Goal: Task Accomplishment & Management: Manage account settings

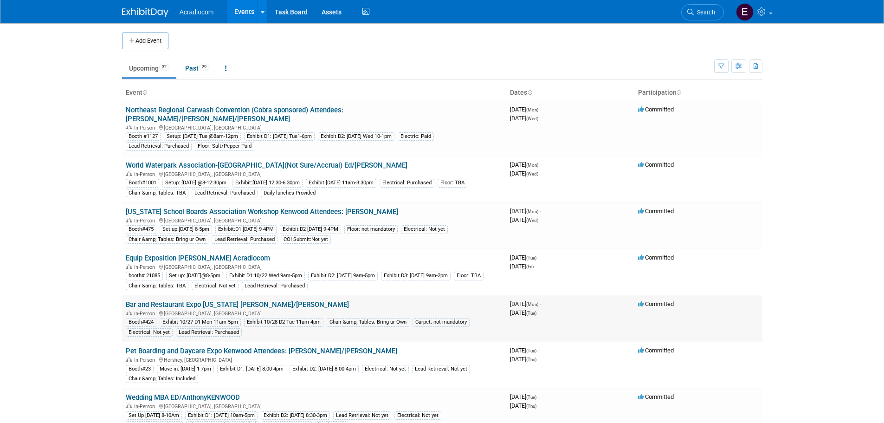
click at [208, 300] on link "Bar and Restaurant Expo [US_STATE] [PERSON_NAME]/[PERSON_NAME]" at bounding box center [237, 304] width 223 height 8
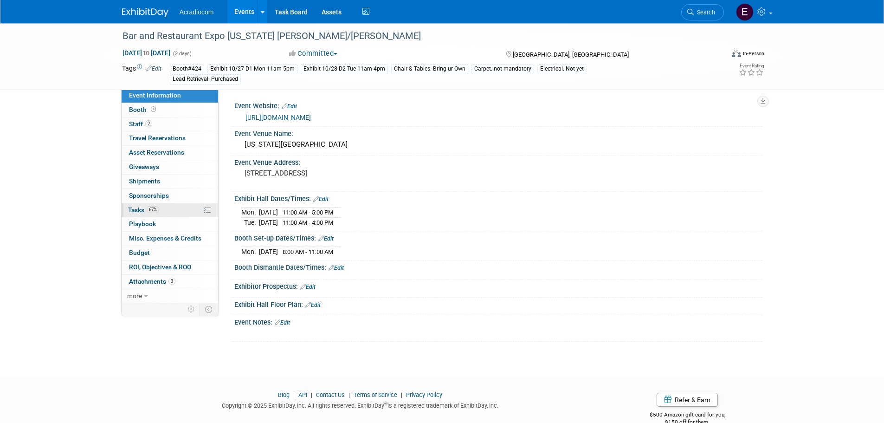
click at [174, 211] on link "67% Tasks 67%" at bounding box center [170, 210] width 97 height 14
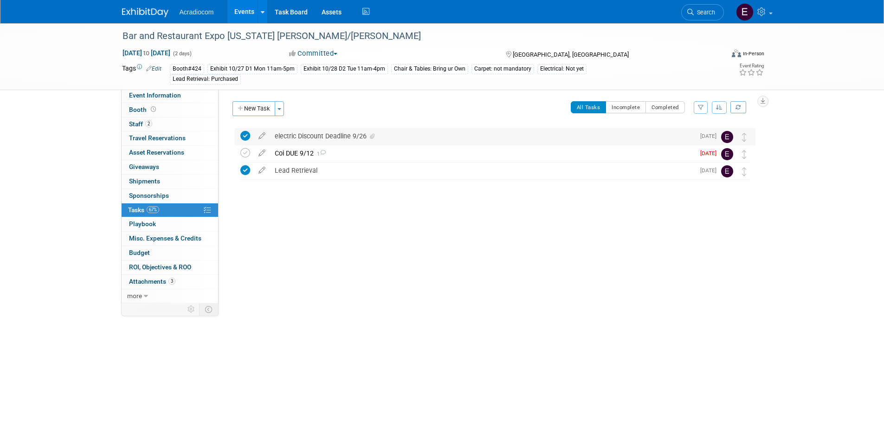
click at [375, 138] on icon at bounding box center [372, 137] width 5 height 6
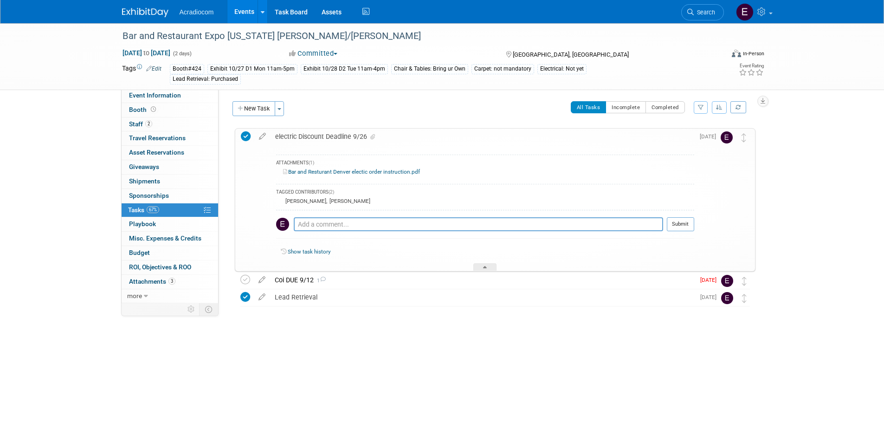
click at [367, 172] on link "Bar and Resturant Denver electic order instruction.pdf" at bounding box center [351, 171] width 137 height 6
click at [165, 283] on span "Attachments 3" at bounding box center [152, 281] width 46 height 7
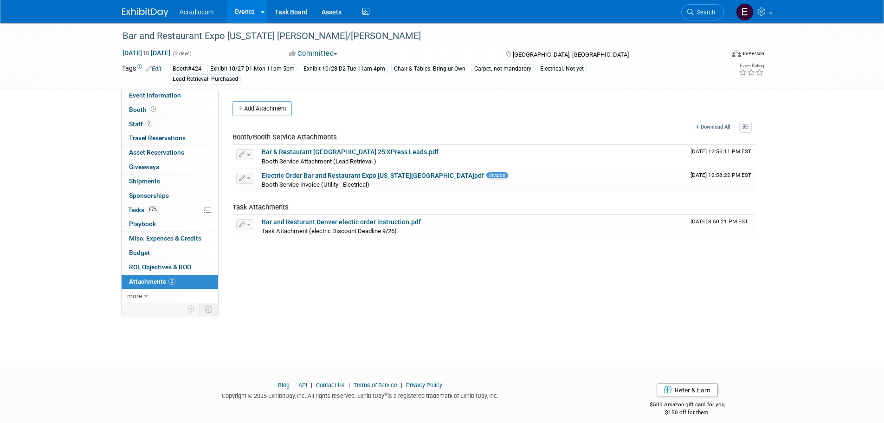
click at [158, 70] on link "Edit" at bounding box center [153, 68] width 15 height 6
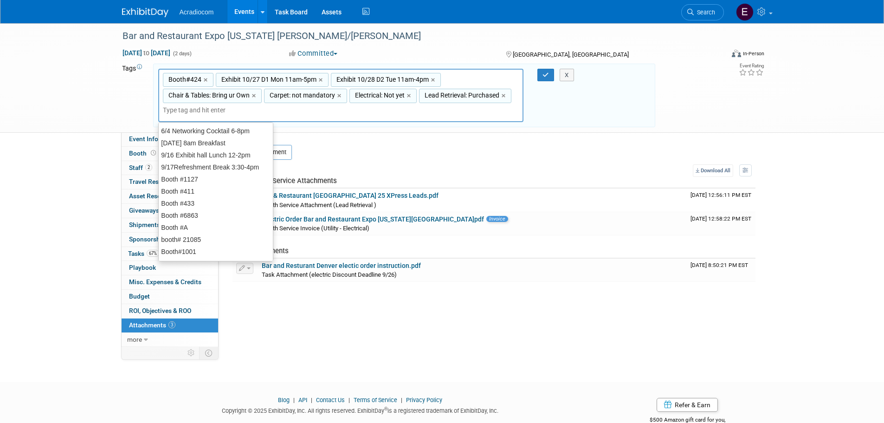
click at [364, 95] on span "Electrical: Not yet" at bounding box center [379, 95] width 52 height 9
type input "Electrical: Not yet"
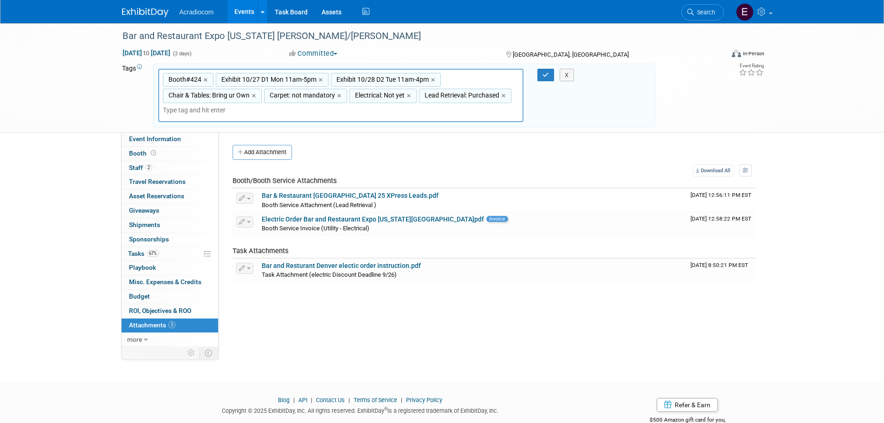
click at [364, 95] on span "Electrical: Not yet" at bounding box center [379, 95] width 52 height 9
type input "Electrical: Not yet"
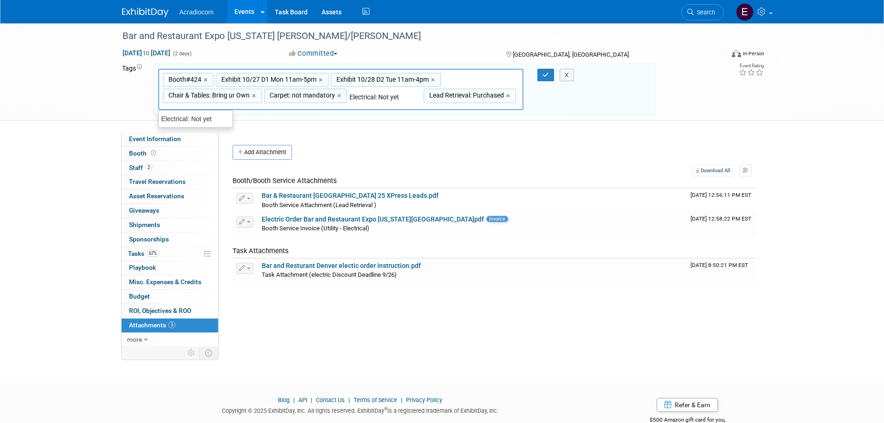
click at [383, 96] on input "Electrical: Not yet" at bounding box center [387, 96] width 74 height 9
click at [401, 97] on input "Electrical: Not yet" at bounding box center [387, 96] width 74 height 9
type input "Electrical: Purchased"
type input "Booth#424, Exhibit 10/27 D1 Mon 11am-5pm, Exhibit 10/28 D2 Tue 11am-4pm, Chair …"
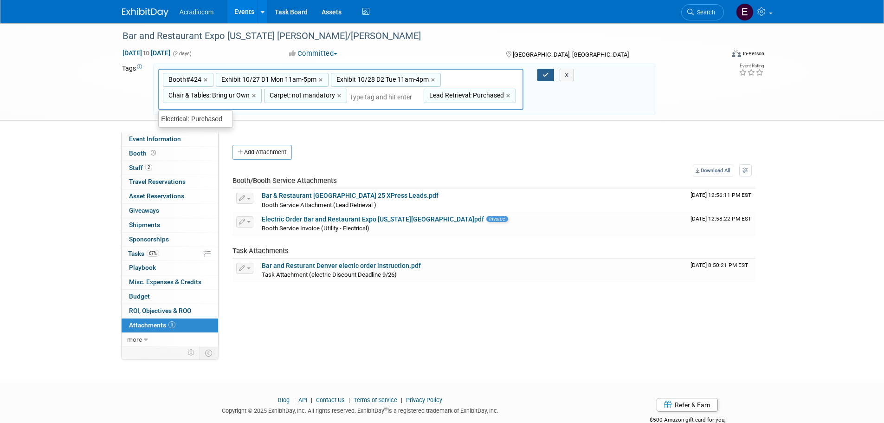
click at [547, 76] on icon "button" at bounding box center [546, 75] width 6 height 6
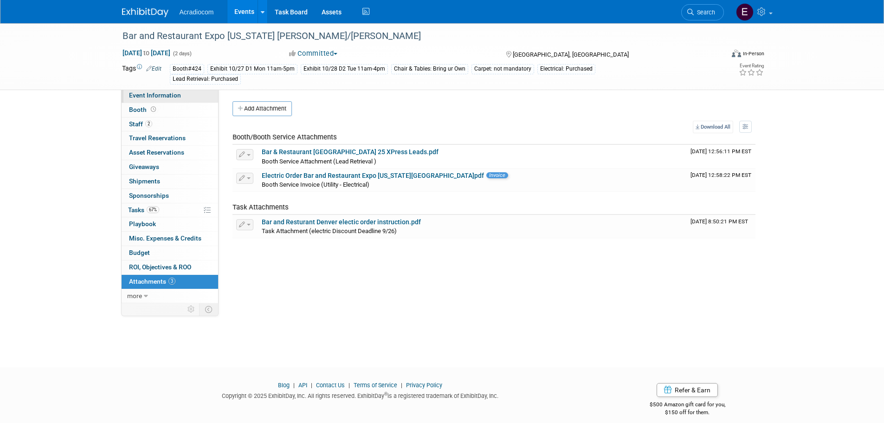
click at [164, 99] on link "Event Information" at bounding box center [170, 96] width 97 height 14
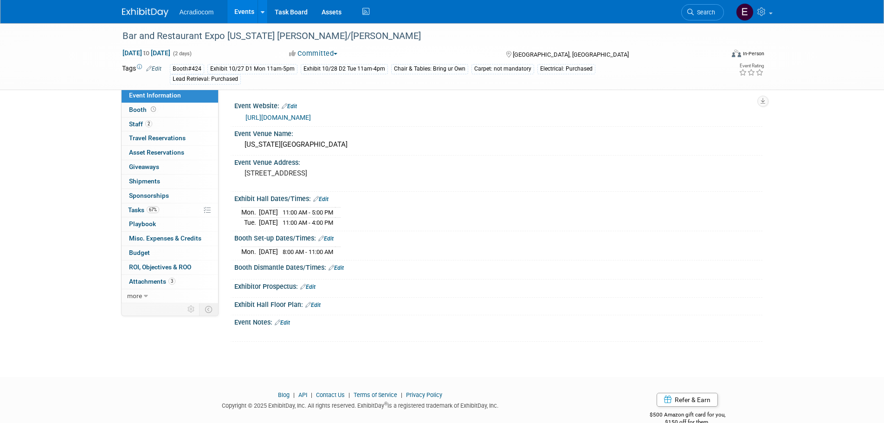
click at [304, 117] on link "https://denver.barandrestaurantexpo.com/" at bounding box center [278, 117] width 65 height 7
click at [286, 321] on link "Edit" at bounding box center [282, 322] width 15 height 6
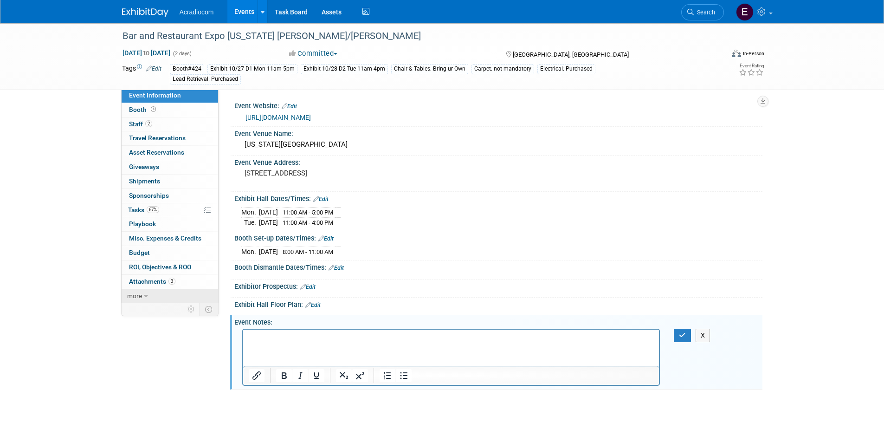
click at [143, 290] on link "more" at bounding box center [170, 296] width 97 height 14
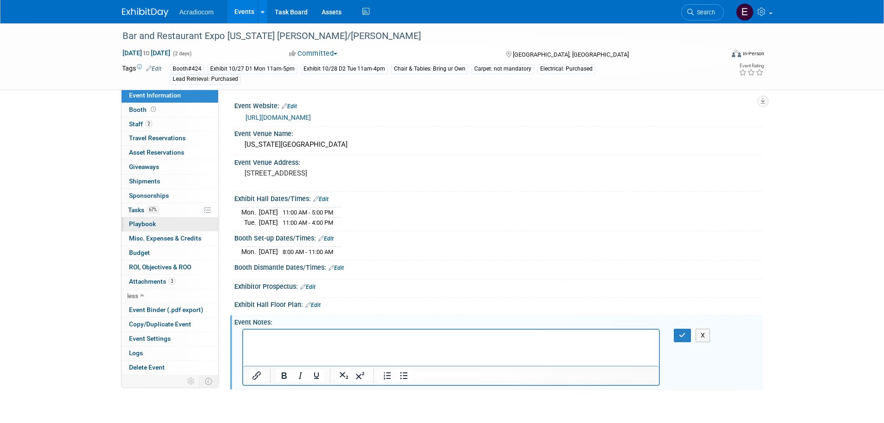
click at [176, 228] on link "0 Playbook 0" at bounding box center [170, 224] width 97 height 14
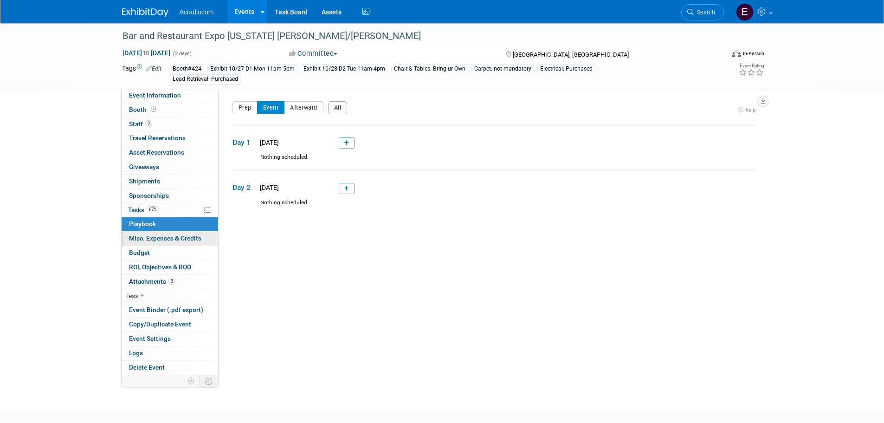
click at [176, 238] on span "Misc. Expenses & Credits 0" at bounding box center [165, 237] width 72 height 7
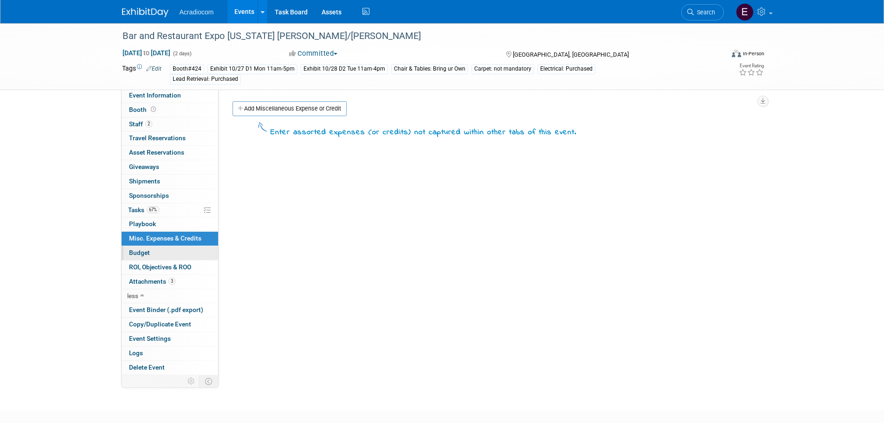
click at [176, 250] on link "Budget" at bounding box center [170, 253] width 97 height 14
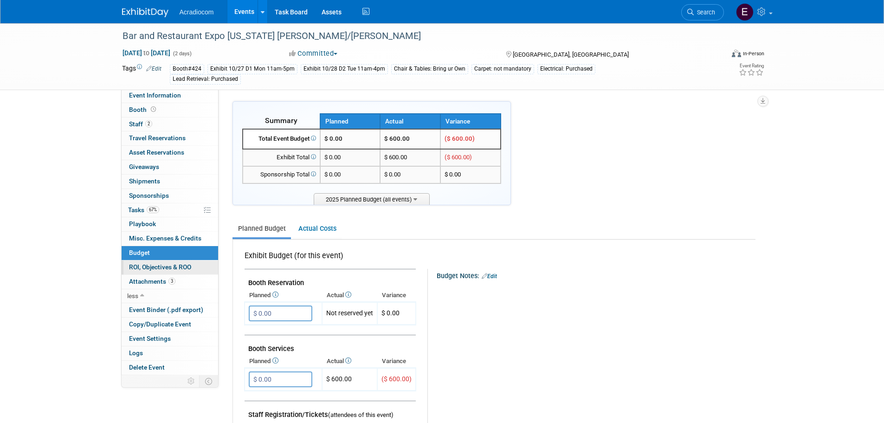
click at [177, 262] on link "0 ROI, Objectives & ROO 0" at bounding box center [170, 267] width 97 height 14
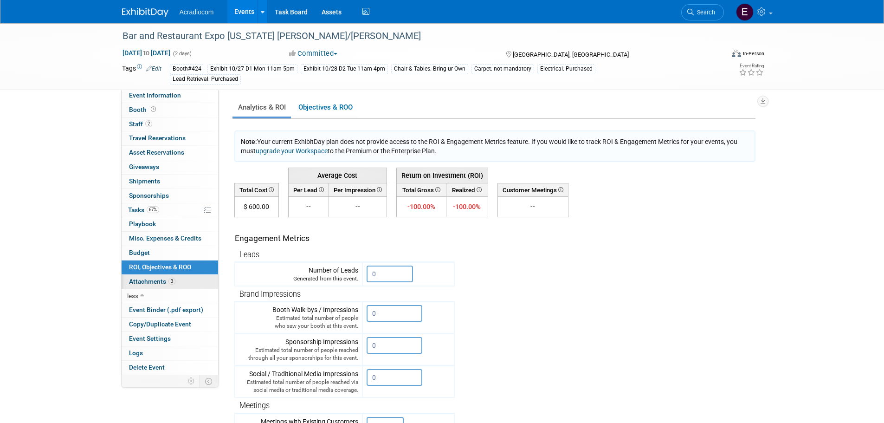
click at [177, 281] on link "3 Attachments 3" at bounding box center [170, 282] width 97 height 14
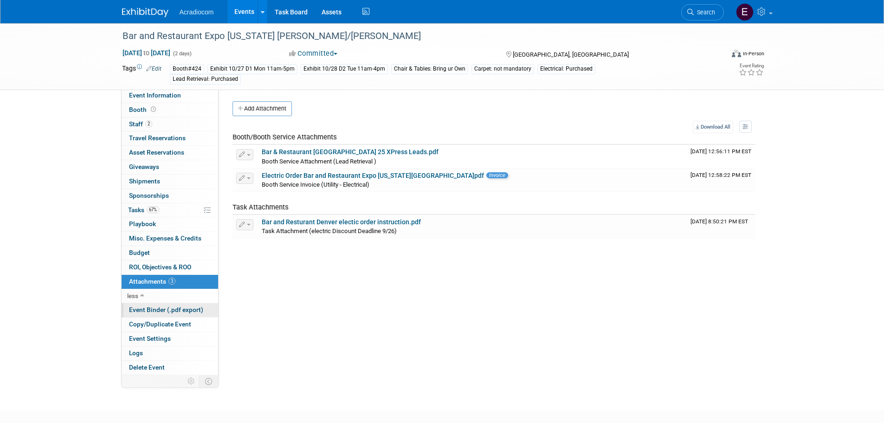
click at [172, 313] on span "Event Binder (.pdf export)" at bounding box center [166, 309] width 74 height 7
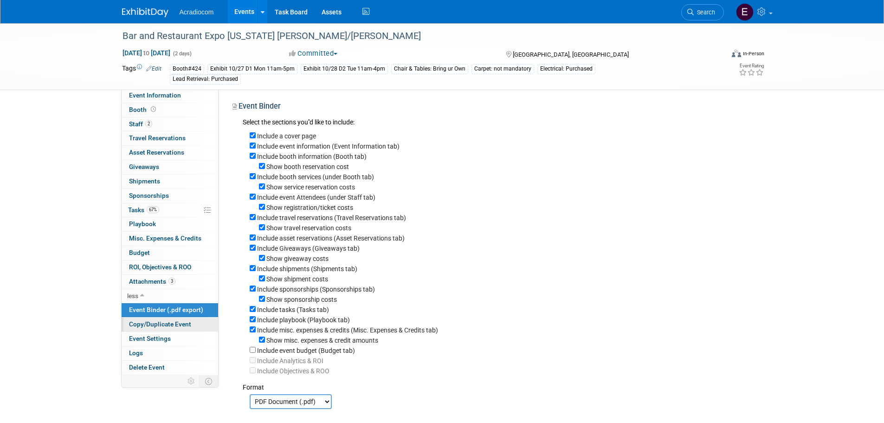
click at [170, 324] on span "Copy/Duplicate Event" at bounding box center [160, 323] width 62 height 7
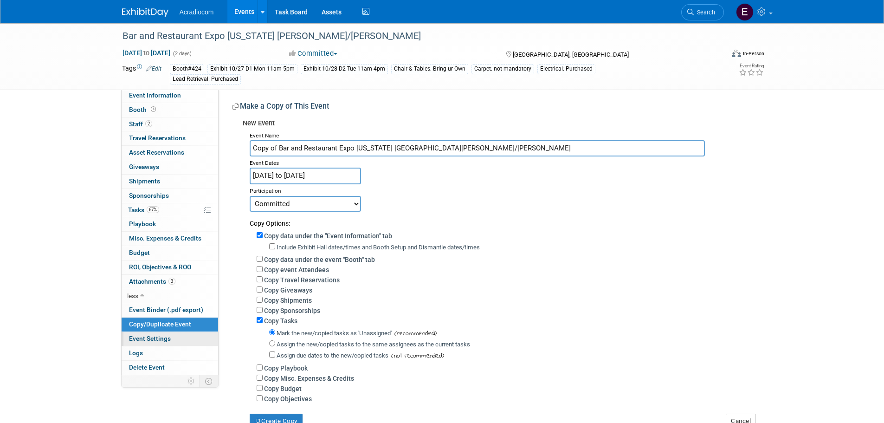
click at [170, 339] on link "Event Settings" at bounding box center [170, 339] width 97 height 14
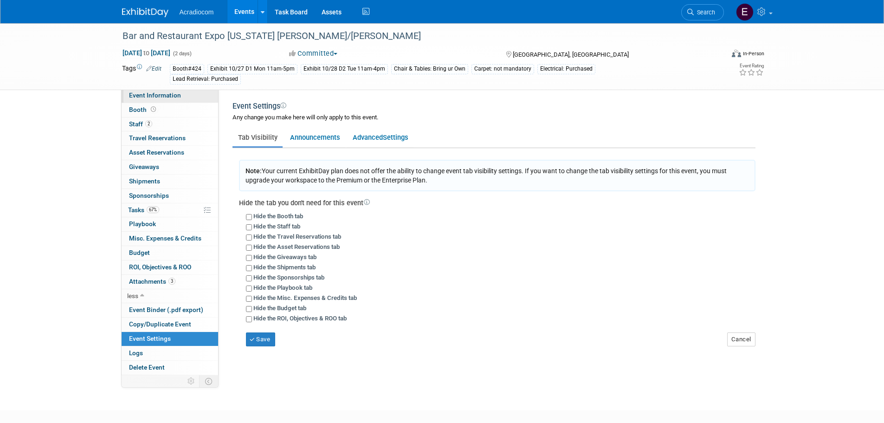
click at [162, 93] on span "Event Information" at bounding box center [155, 94] width 52 height 7
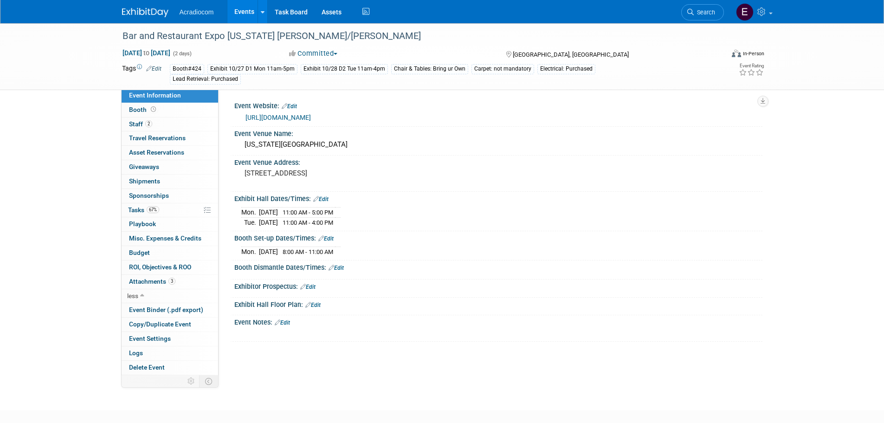
click at [283, 317] on div "Event Notes: Edit" at bounding box center [498, 321] width 528 height 12
click at [283, 321] on link "Edit" at bounding box center [282, 322] width 15 height 6
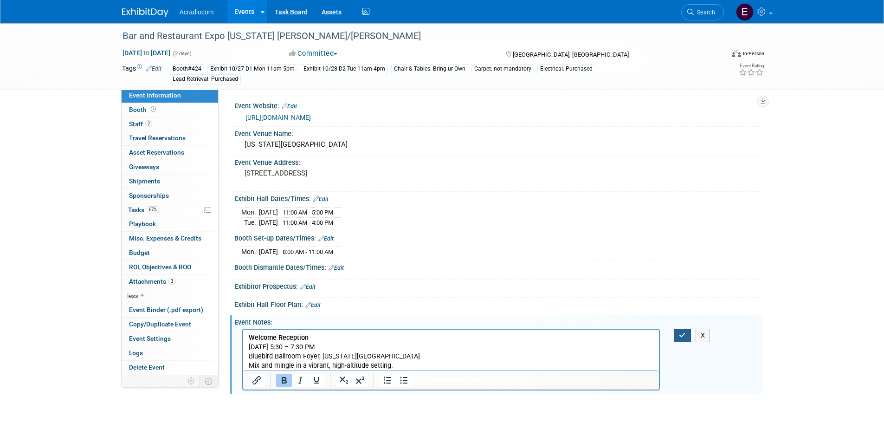
click at [678, 330] on button "button" at bounding box center [682, 335] width 17 height 13
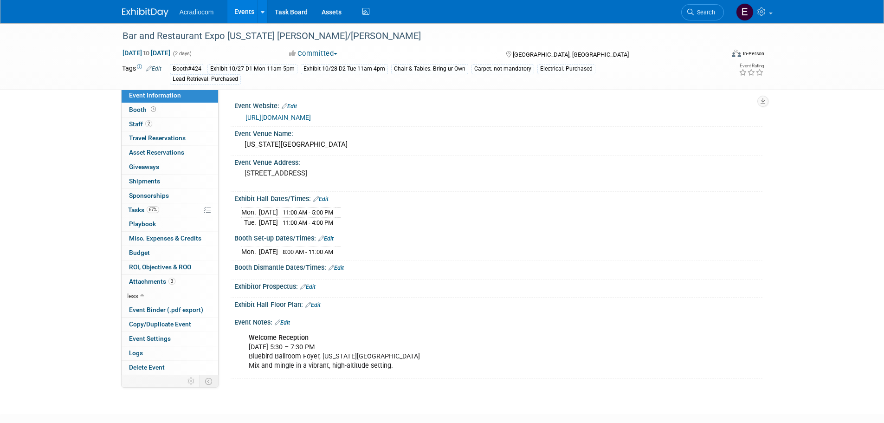
click at [158, 68] on link "Edit" at bounding box center [153, 68] width 15 height 6
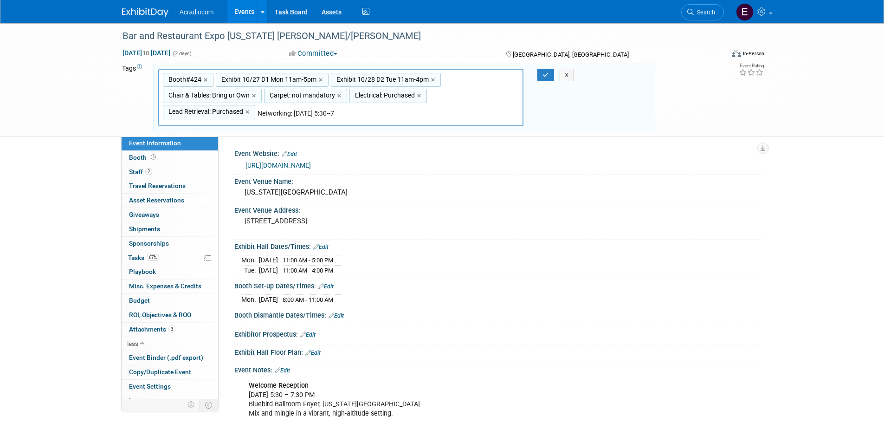
click at [367, 115] on input "Networking: Sun Oct.26 5:30--7" at bounding box center [323, 113] width 130 height 9
drag, startPoint x: 367, startPoint y: 115, endPoint x: 372, endPoint y: 108, distance: 8.8
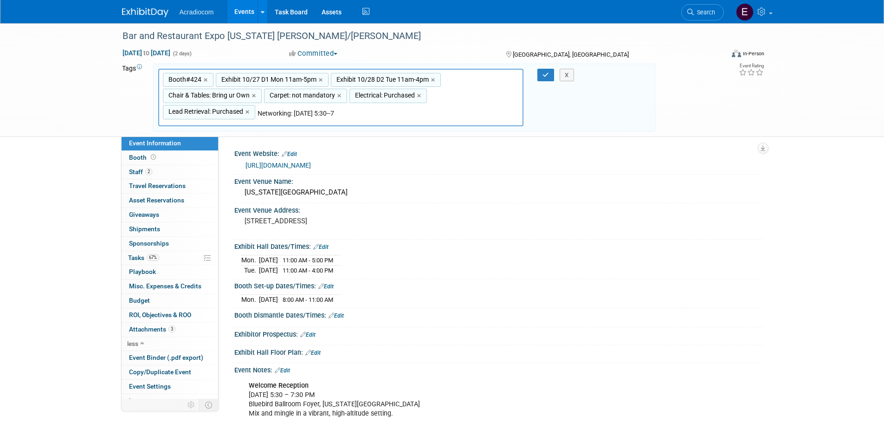
click at [367, 114] on input "Networking: Sun Oct.26 5:30--7" at bounding box center [323, 113] width 130 height 9
click at [372, 108] on div "Booth#424,Exhibit 10/27 D1 Mon 11am-5pm,Exhibit 10/28 D2 Tue 11am-4pm,Chair & T…" at bounding box center [341, 98] width 366 height 58
click at [366, 115] on input "Networking: Sun Oct.26 5:30--7" at bounding box center [323, 113] width 130 height 9
click at [289, 115] on input "Networking: Sun Oct.26 5:30--7" at bounding box center [323, 113] width 130 height 9
click at [298, 113] on input "Networking: Sun Oct.26 5:30--7" at bounding box center [323, 113] width 130 height 9
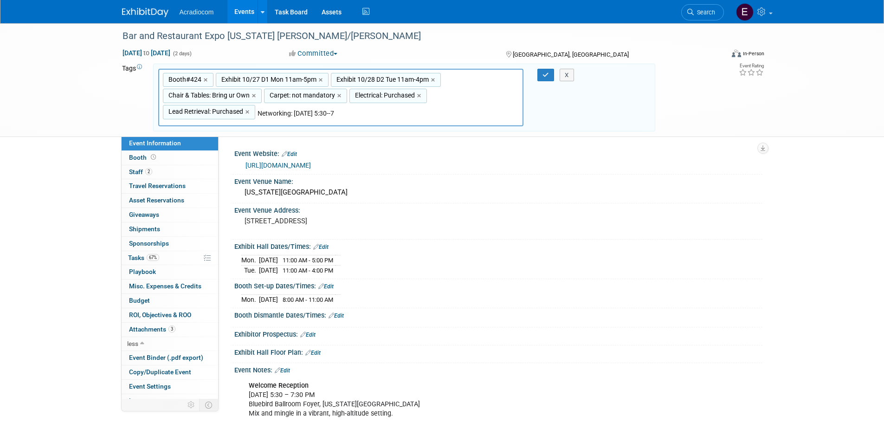
click at [298, 113] on input "Networking: Sun Oct.26 5:30--7" at bounding box center [323, 113] width 130 height 9
click at [343, 113] on input "Networking: Oct.26 5:30--7" at bounding box center [323, 113] width 130 height 9
click at [343, 113] on input "Networking: Oct.26 5:30-7:30" at bounding box center [323, 113] width 130 height 9
click at [294, 111] on input "Networking: Oct.26 5:30-7:30pm" at bounding box center [323, 113] width 130 height 9
type input "Networking: Oct.26 5:30-7:30pm"
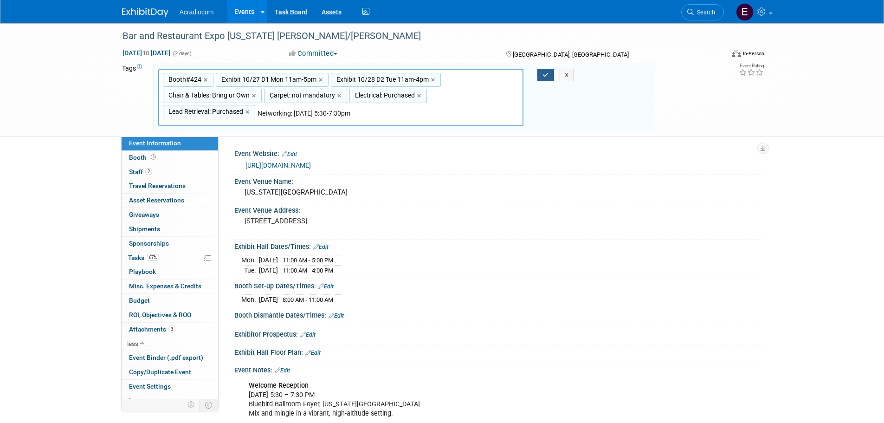
click at [544, 75] on icon "button" at bounding box center [546, 75] width 6 height 6
type input "Booth#424,Exhibit 10/27 D1 Mon 11am-5pm,Exhibit 10/28 D2 Tue 11am-4pm,Chair & T…"
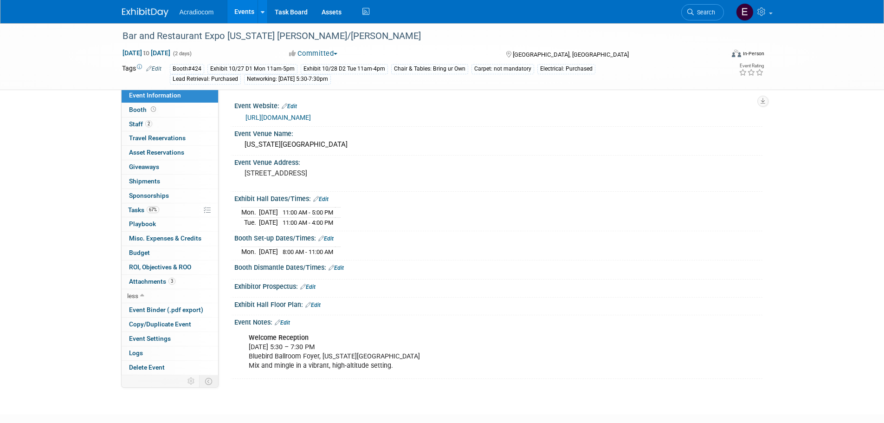
click at [326, 75] on div "Networking: Oct.26 5:30-7:30pm" at bounding box center [287, 79] width 87 height 10
click at [158, 69] on link "Edit" at bounding box center [153, 68] width 15 height 6
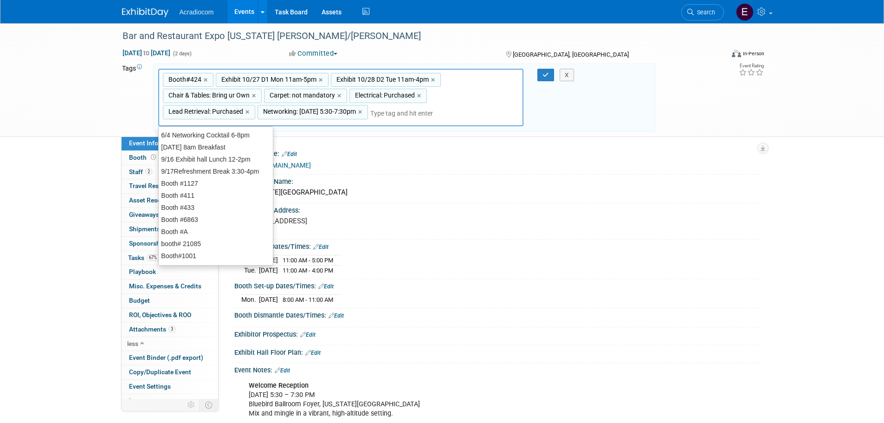
click at [321, 107] on span "Networking: Oct.26 5:30-7:30pm" at bounding box center [308, 111] width 95 height 9
type input "Networking: Oct.26 5:30-7:30pm"
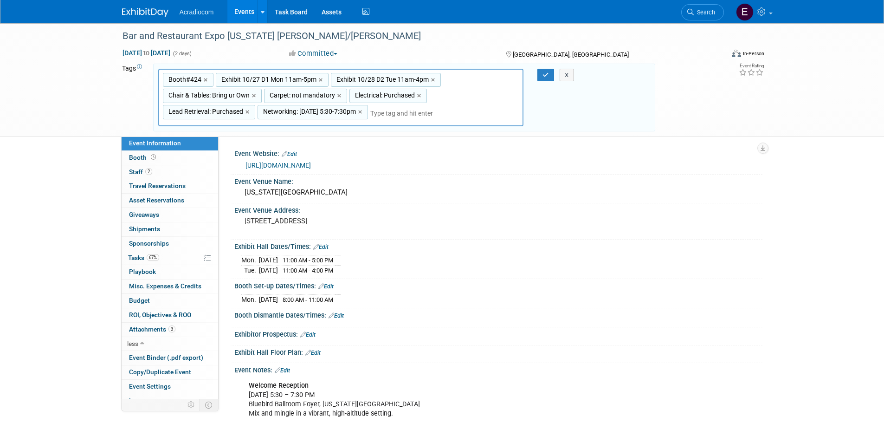
click at [321, 113] on span "Networking: Oct.26 5:30-7:30pm" at bounding box center [308, 111] width 95 height 9
type input "Networking: Oct.26 5:30-7:30pm"
click at [349, 113] on input "Networking: Oct.26 5:30-7:30pm" at bounding box center [307, 113] width 98 height 9
type input "Networking: Yes"
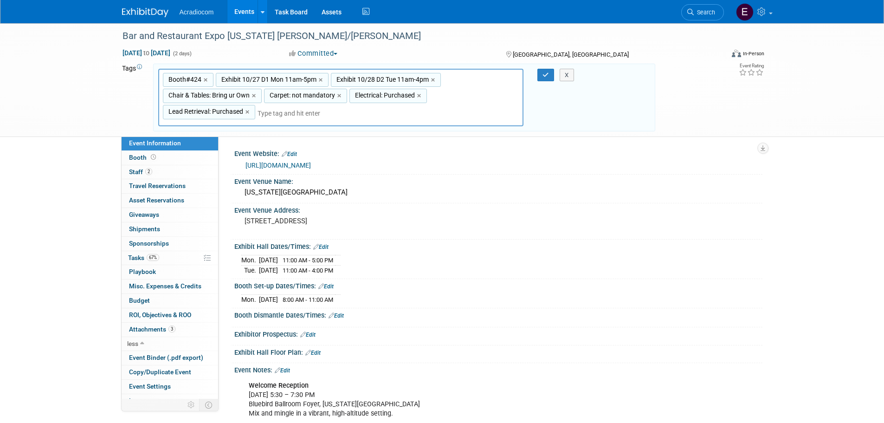
type input "Booth#424, Exhibit 10/27 D1 Mon 11am-5pm, Exhibit 10/28 D2 Tue 11am-4pm, Chair …"
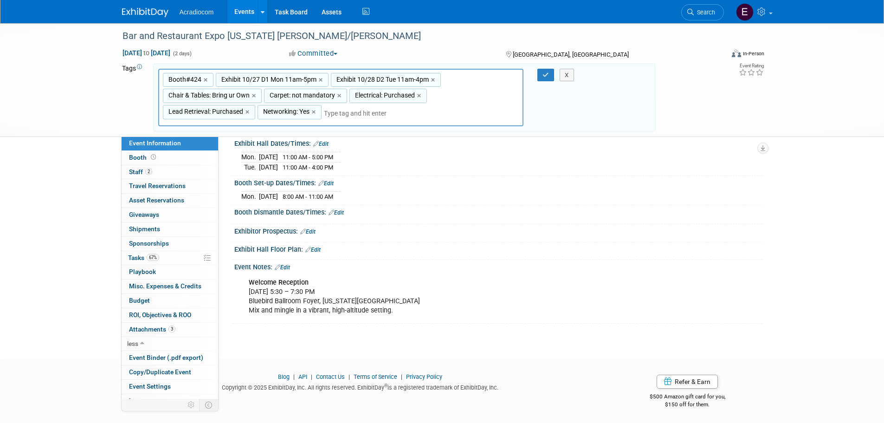
click at [305, 109] on span "Networking: Yes" at bounding box center [285, 111] width 48 height 9
type input "Networking: Yes"
click at [305, 109] on span "Networking: Yes" at bounding box center [285, 111] width 48 height 9
type input "Networking: Yes"
click at [304, 115] on input "Networking: Yes" at bounding box center [295, 113] width 74 height 9
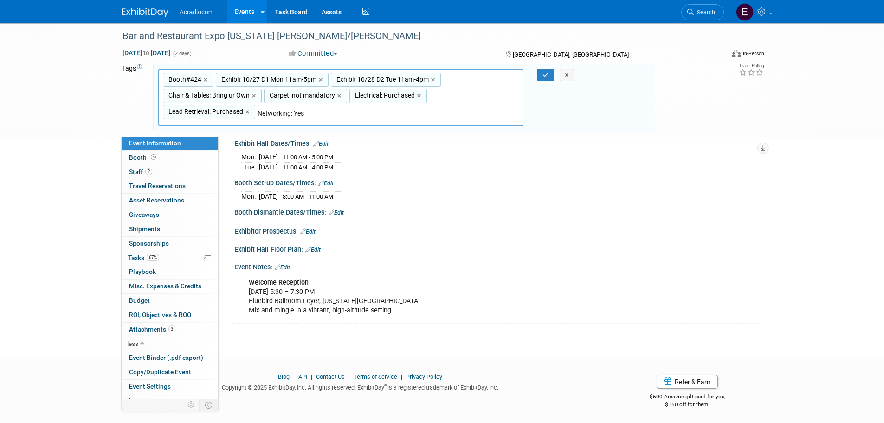
click at [300, 112] on input "Networking: Yes" at bounding box center [295, 113] width 74 height 9
type input "Networking: Welcome Reception"
type input "Booth#424, Exhibit 10/27 D1 Mon 11am-5pm, Exhibit 10/28 D2 Tue 11am-4pm, Chair …"
click at [539, 72] on button "button" at bounding box center [546, 75] width 17 height 13
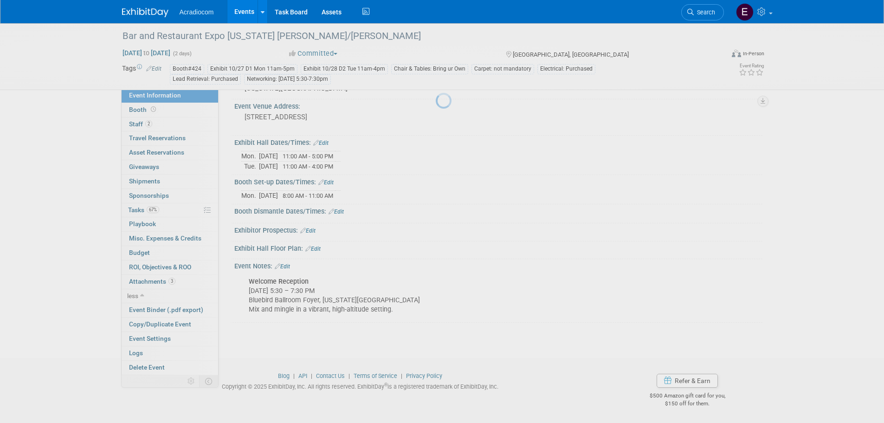
scroll to position [55, 0]
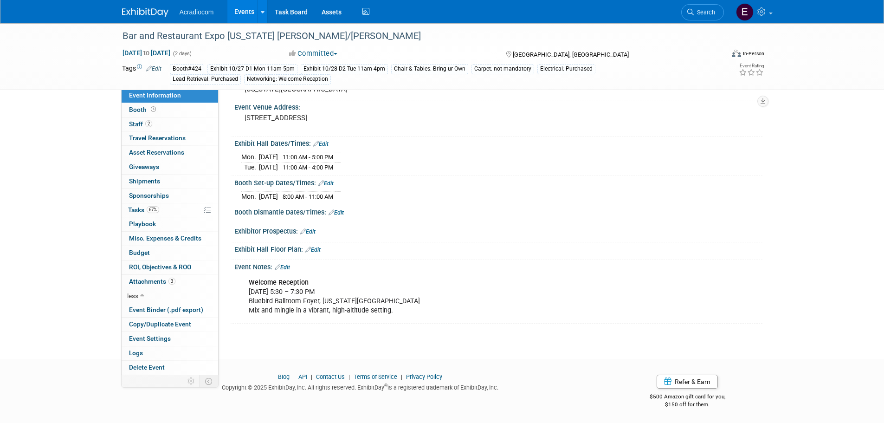
click at [310, 250] on icon at bounding box center [308, 249] width 6 height 6
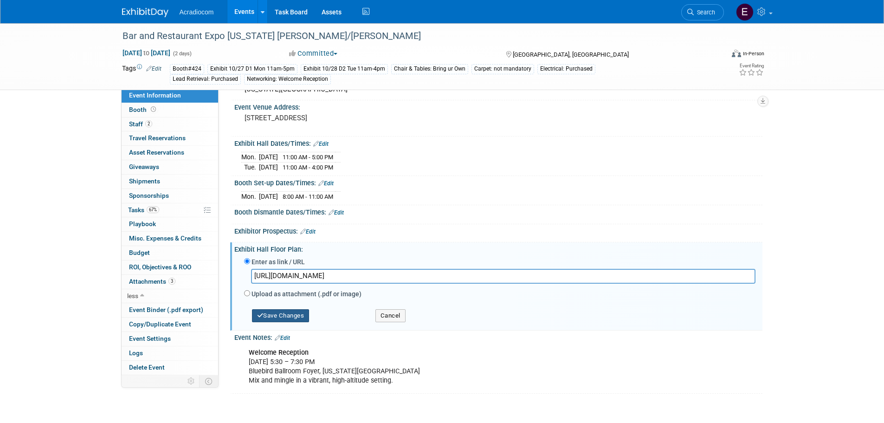
type input "https://s36.a2zinc.net/clients/questex/BREFALL25/Public/EventMap.aspx?shMode=E&…"
click at [296, 318] on button "Save Changes" at bounding box center [281, 315] width 58 height 13
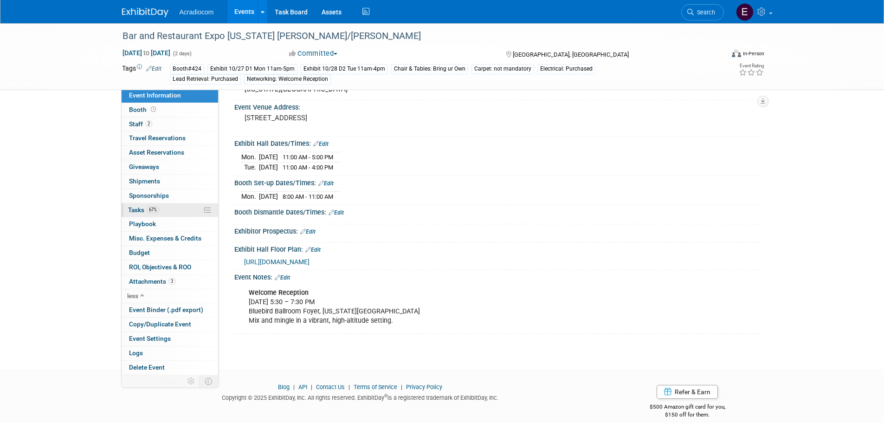
click at [149, 216] on link "67% Tasks 67%" at bounding box center [170, 210] width 97 height 14
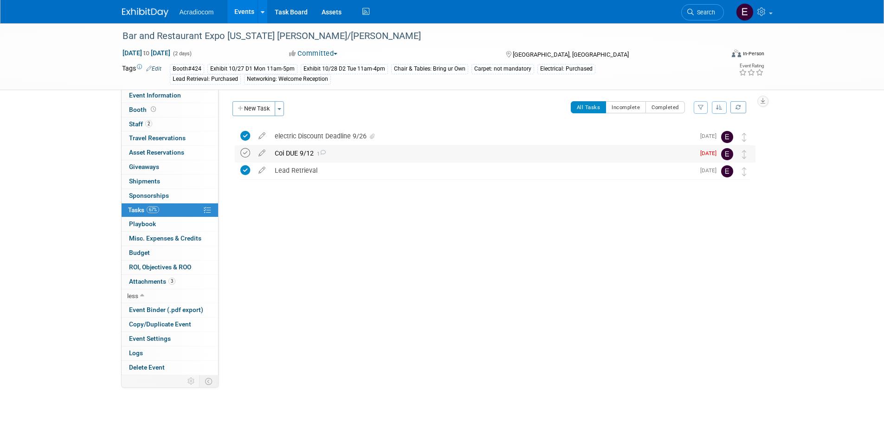
click at [245, 149] on icon at bounding box center [245, 153] width 10 height 10
click at [258, 151] on icon at bounding box center [262, 151] width 16 height 12
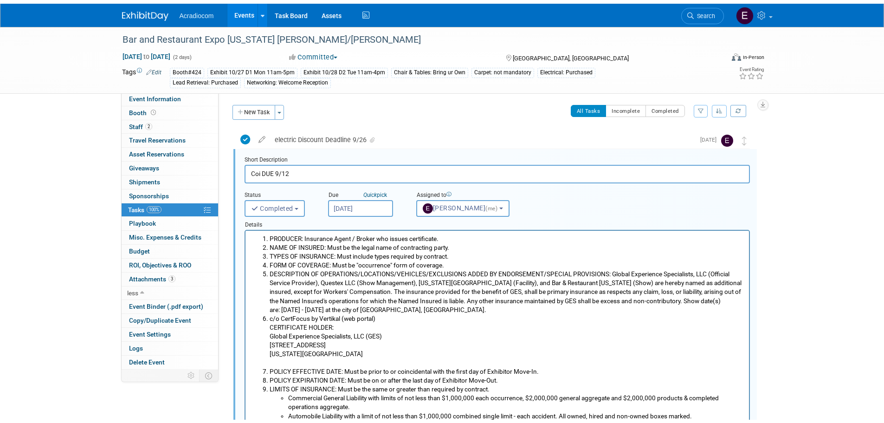
scroll to position [232, 0]
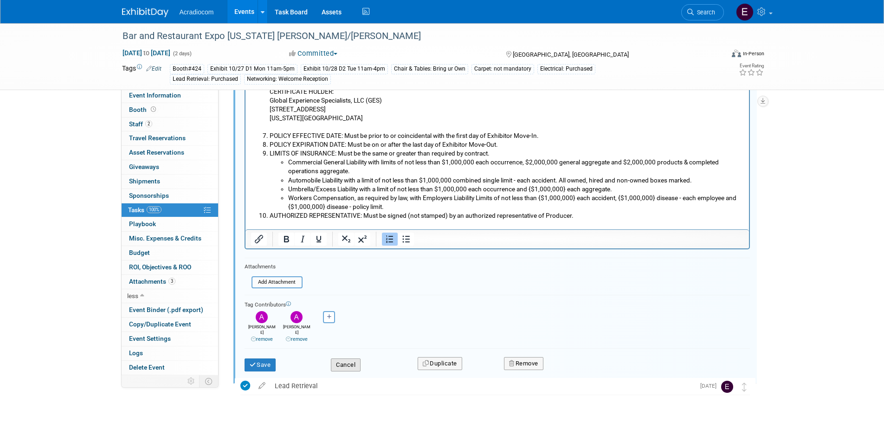
click at [349, 358] on button "Cancel" at bounding box center [346, 364] width 30 height 13
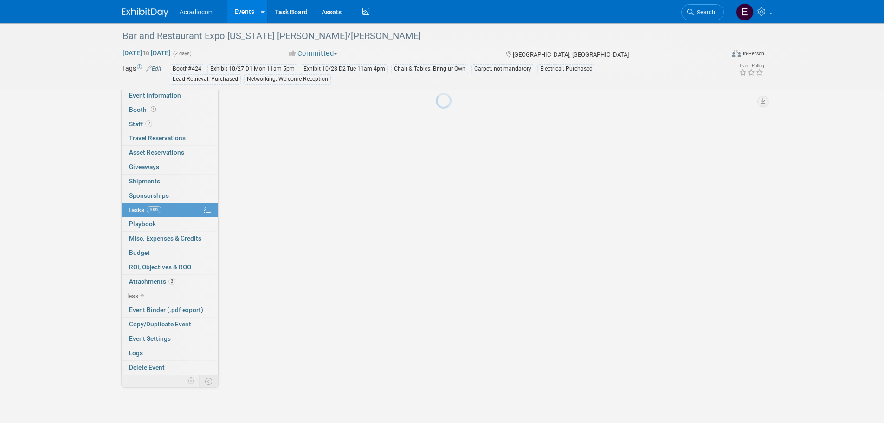
scroll to position [0, 0]
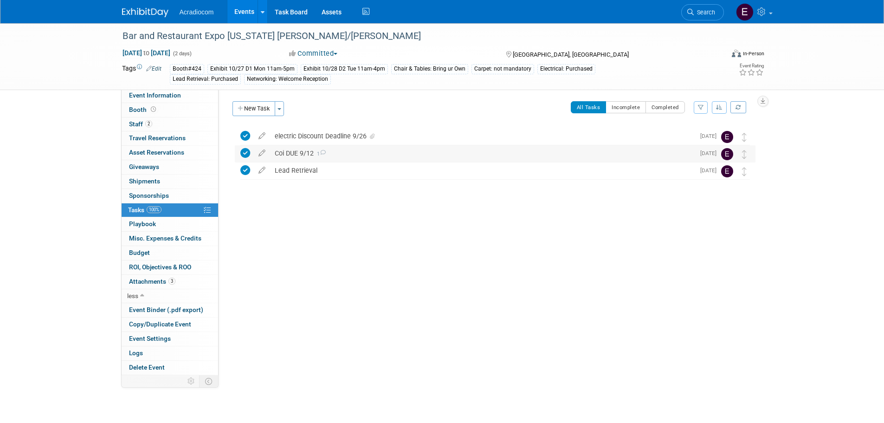
click at [408, 151] on div "Coi DUE 9/12 1" at bounding box center [482, 153] width 425 height 16
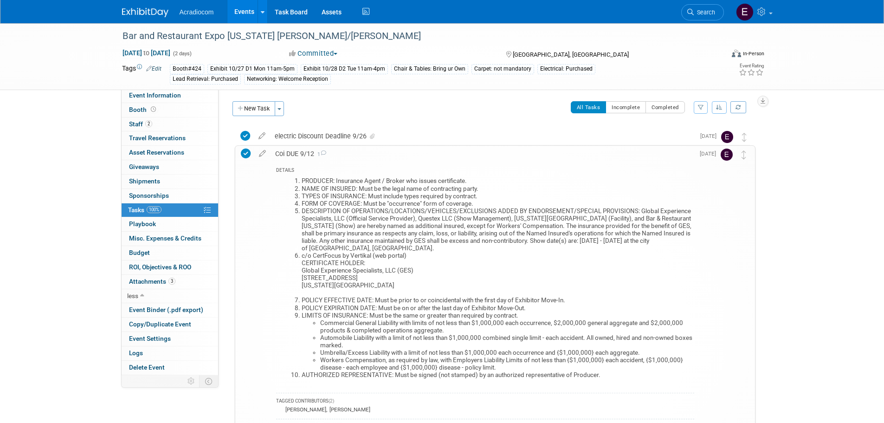
scroll to position [93, 0]
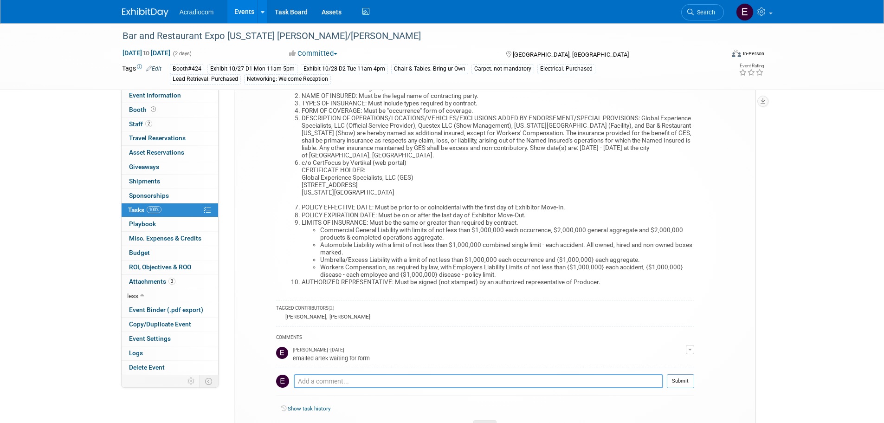
click at [362, 376] on textarea at bounding box center [478, 381] width 369 height 14
type textarea "S"
type textarea "submitted to"
click at [363, 380] on textarea "submitted to" at bounding box center [478, 381] width 369 height 14
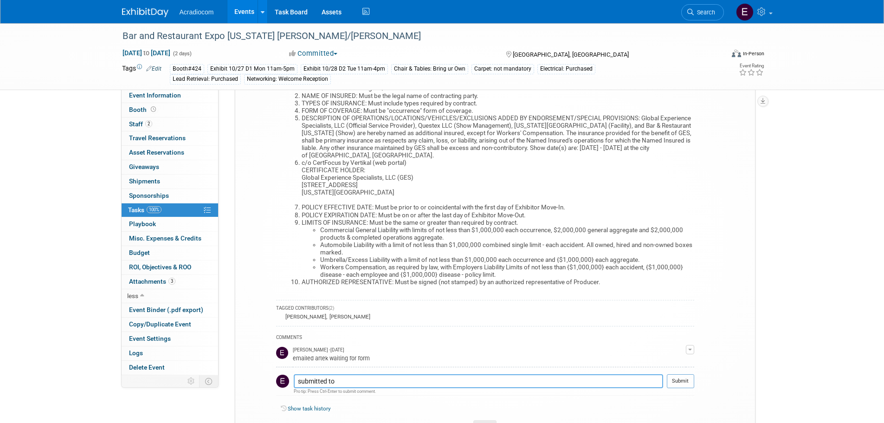
click at [363, 380] on textarea "submitted to" at bounding box center [478, 381] width 369 height 14
type textarea "s"
click at [310, 382] on textarea "Emailed coi to website" at bounding box center [478, 381] width 369 height 14
type textarea "submitted coi to website"
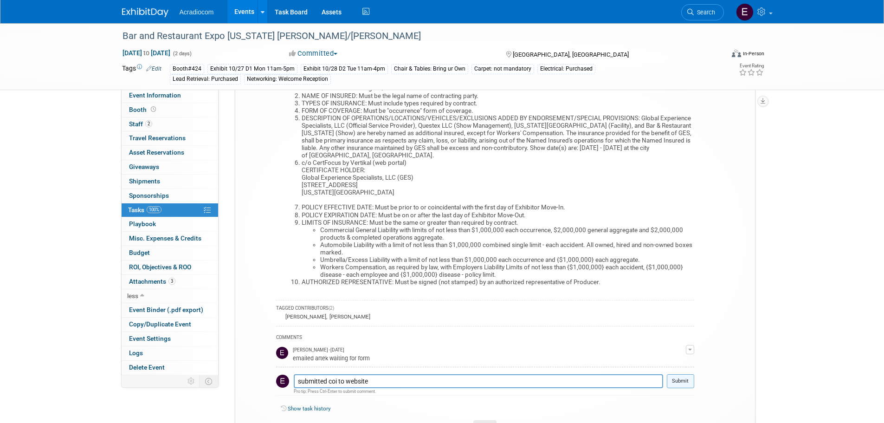
click at [674, 381] on button "Submit" at bounding box center [680, 381] width 27 height 14
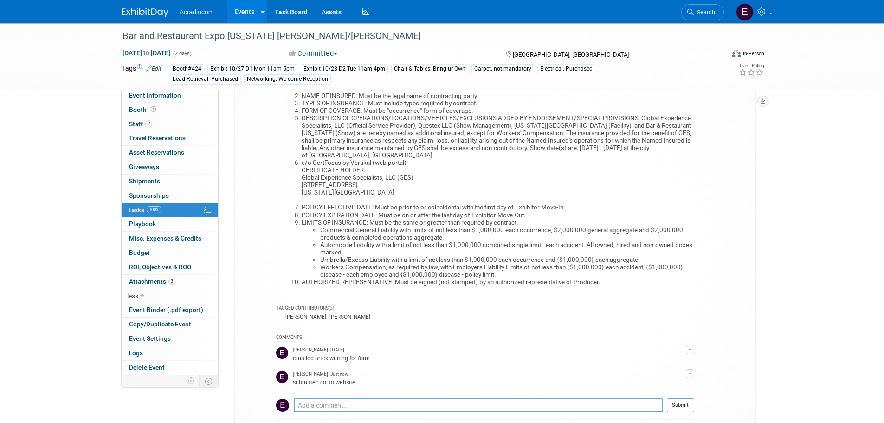
click at [485, 387] on td "Elizabeth Martinez - Just now submitted coi to website" at bounding box center [489, 379] width 393 height 24
click at [686, 371] on button "button" at bounding box center [690, 373] width 8 height 9
click at [663, 391] on link "Edit Comment" at bounding box center [657, 387] width 73 height 13
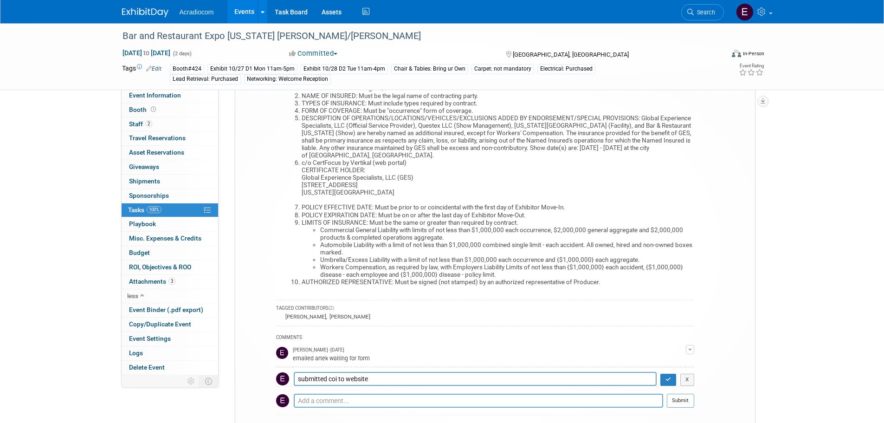
type textarea "submitted coi to website"
click at [658, 379] on td "X" at bounding box center [676, 379] width 38 height 14
click at [661, 379] on button "button" at bounding box center [669, 380] width 16 height 12
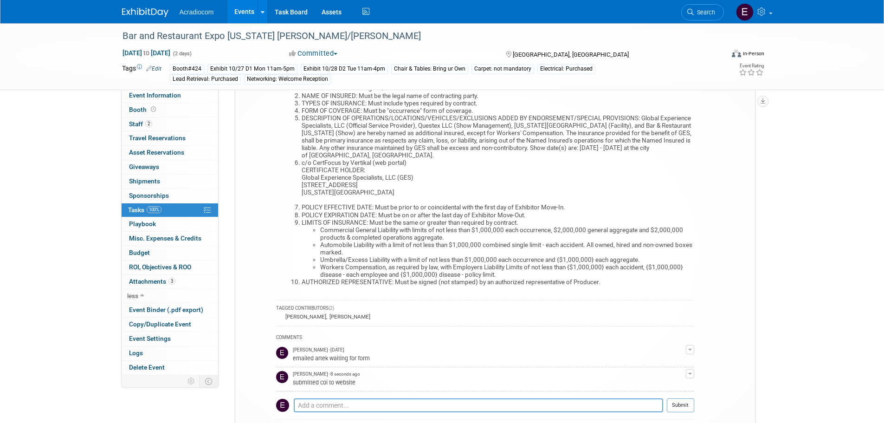
scroll to position [0, 0]
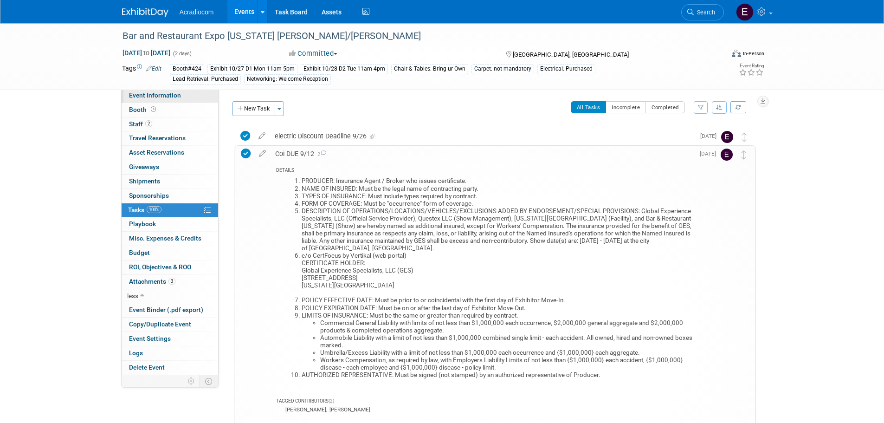
click at [174, 96] on span "Event Information" at bounding box center [155, 94] width 52 height 7
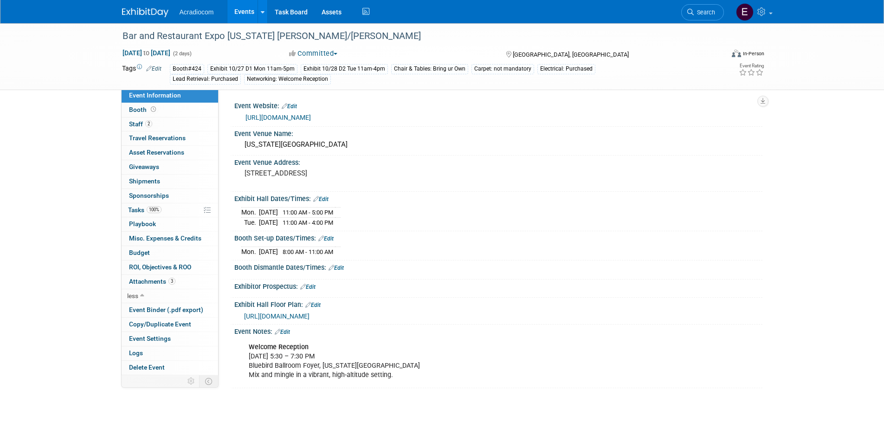
click at [280, 333] on icon at bounding box center [278, 332] width 6 height 6
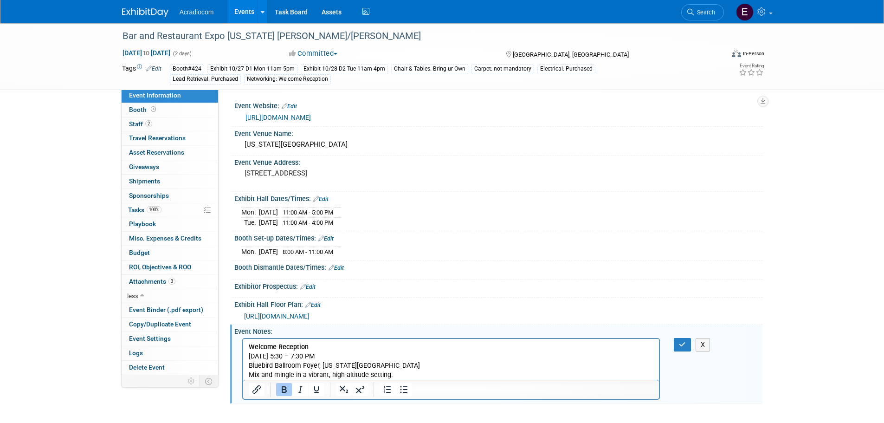
click at [249, 347] on b "Welcome Reception" at bounding box center [278, 347] width 60 height 8
click at [412, 369] on p "Welcome Reception Sunday, October 26 | 5:30 – 7:30 PM Bluebird Ballroom Foyer, …" at bounding box center [451, 360] width 406 height 37
click at [401, 374] on p "Welcome Reception Sunday, October 26 | 5:30 – 7:30 PM Bluebird Ballroom Foyer, …" at bounding box center [451, 360] width 406 height 37
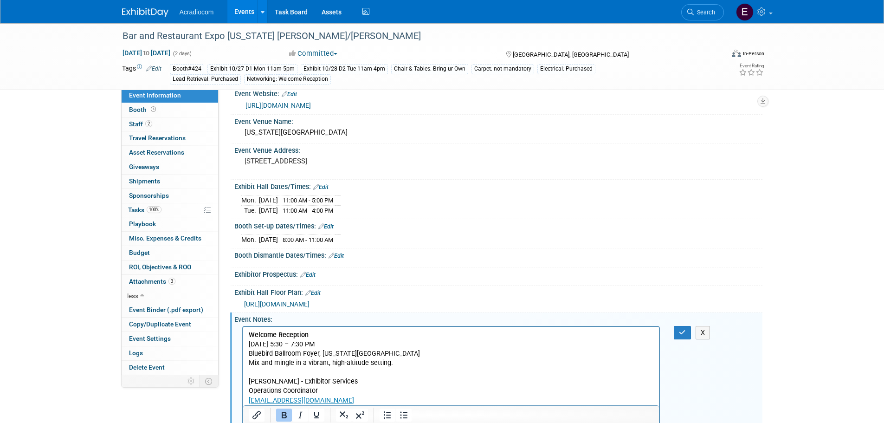
scroll to position [36, 0]
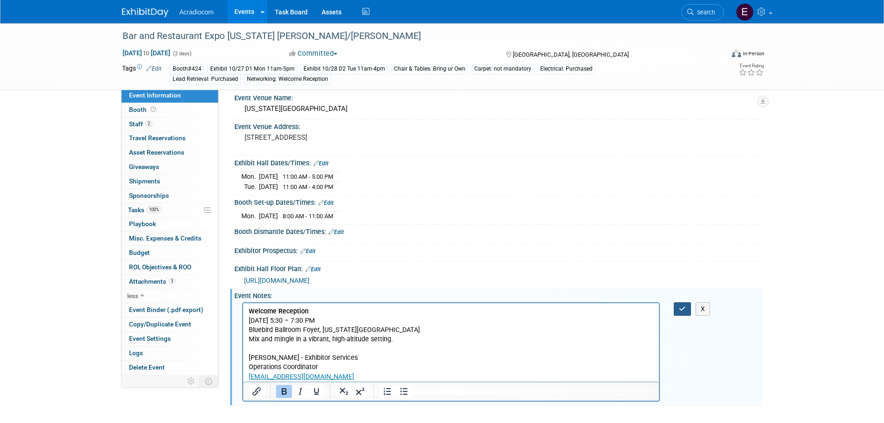
click at [684, 311] on icon "button" at bounding box center [682, 308] width 7 height 6
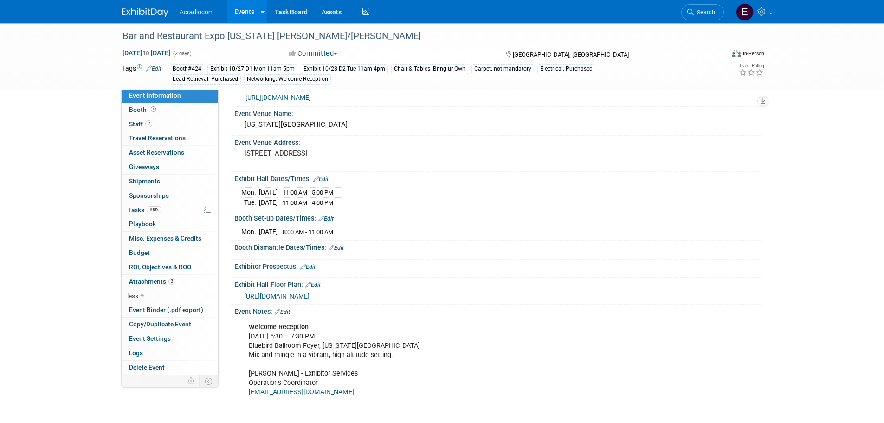
click at [163, 67] on td "Booth#424 Exhibit 10/27 D1 Mon 11am-5pm Exhibit 10/28 D2 Tue 11am-4pm Chair & T…" at bounding box center [409, 74] width 494 height 21
click at [159, 70] on link "Edit" at bounding box center [153, 68] width 15 height 6
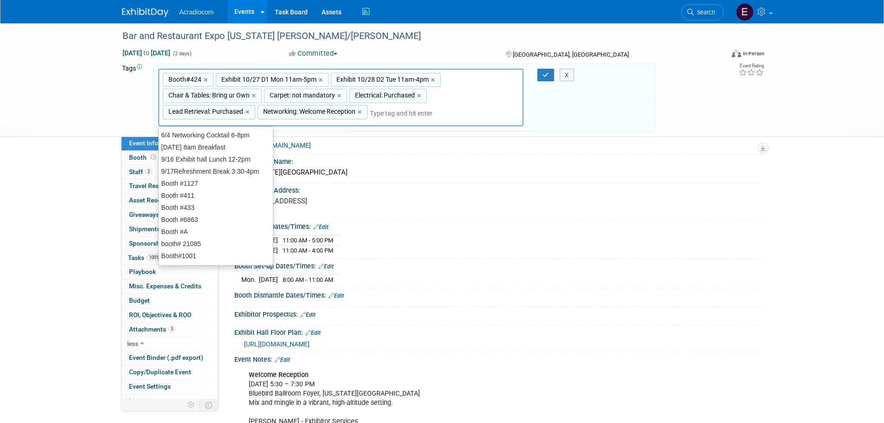
click at [377, 112] on input "text" at bounding box center [407, 113] width 74 height 9
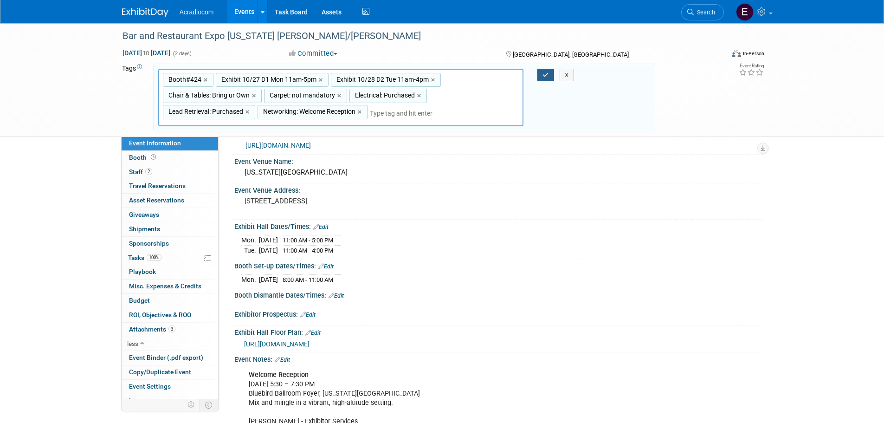
click at [541, 79] on button "button" at bounding box center [546, 75] width 17 height 13
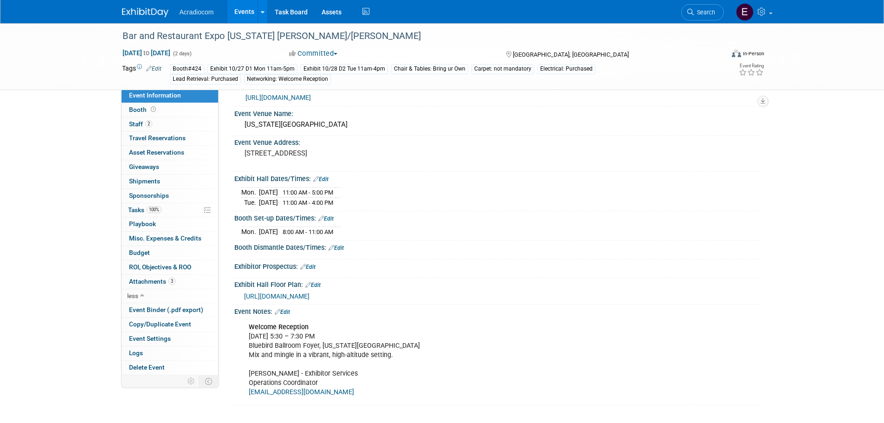
click at [335, 82] on div "Booth#424 Exhibit 10/27 D1 Mon 11am-5pm Exhibit 10/28 D2 Tue 11am-4pm Chair & T…" at bounding box center [413, 74] width 486 height 20
click at [339, 79] on div "Booth#424 Exhibit 10/27 D1 Mon 11am-5pm Exhibit 10/28 D2 Tue 11am-4pm Chair & T…" at bounding box center [413, 74] width 486 height 20
click at [154, 68] on link "Edit" at bounding box center [153, 68] width 15 height 6
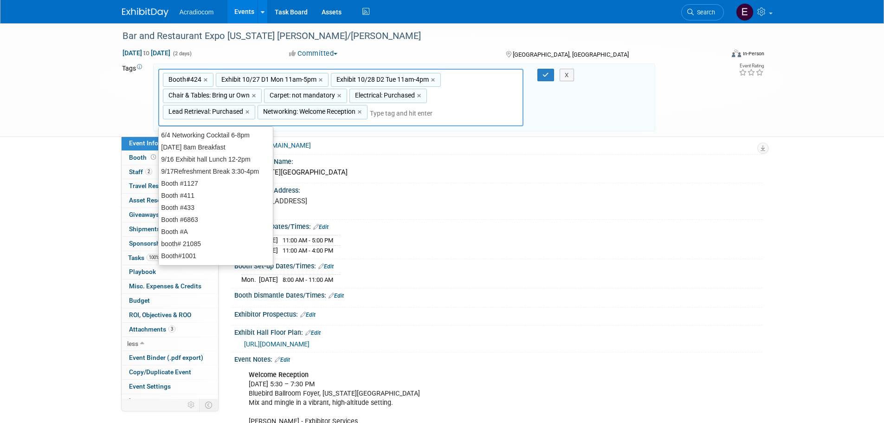
click at [382, 113] on input "text" at bounding box center [407, 113] width 74 height 9
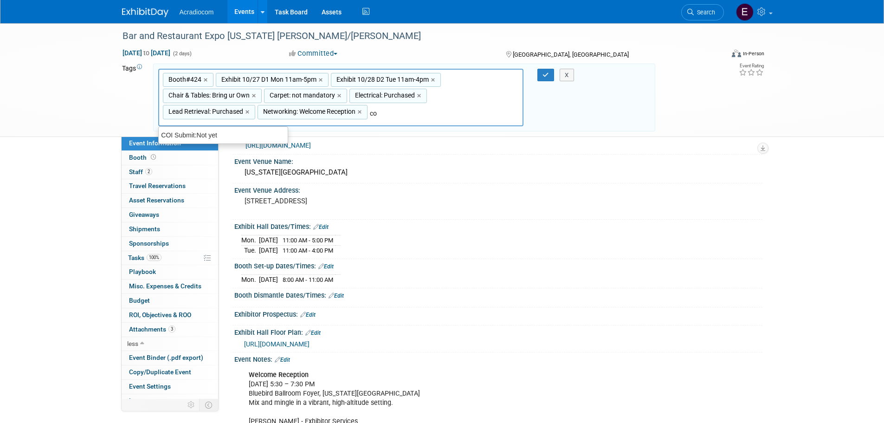
type input "c"
type input "COI: Submitted 9/26"
click at [539, 77] on button "button" at bounding box center [546, 75] width 17 height 13
type input "Booth#424,Exhibit 10/27 D1 Mon 11am-5pm,Exhibit 10/28 D2 Tue 11am-4pm,Chair & T…"
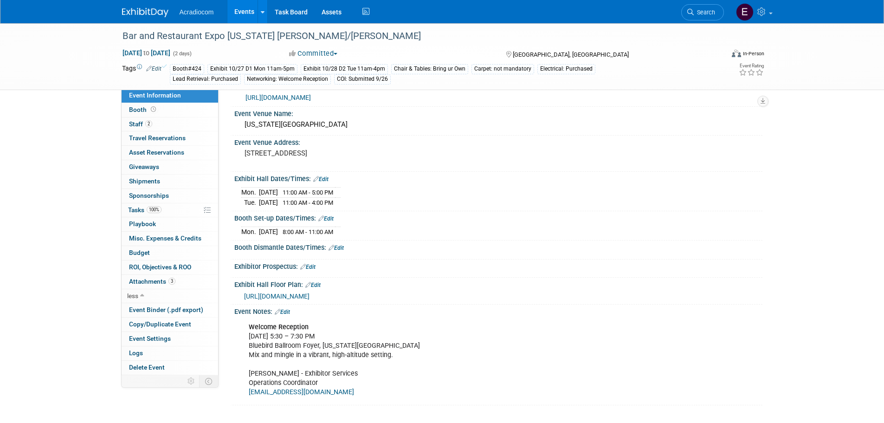
click at [149, 9] on img at bounding box center [145, 12] width 46 height 9
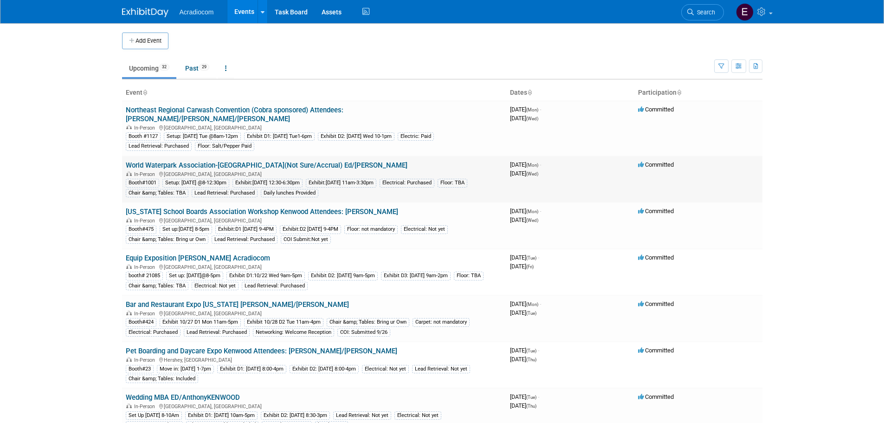
click at [315, 161] on link "World Waterpark Association-[GEOGRAPHIC_DATA](Not Sure/Accrual) Ed/[PERSON_NAME]" at bounding box center [267, 165] width 282 height 8
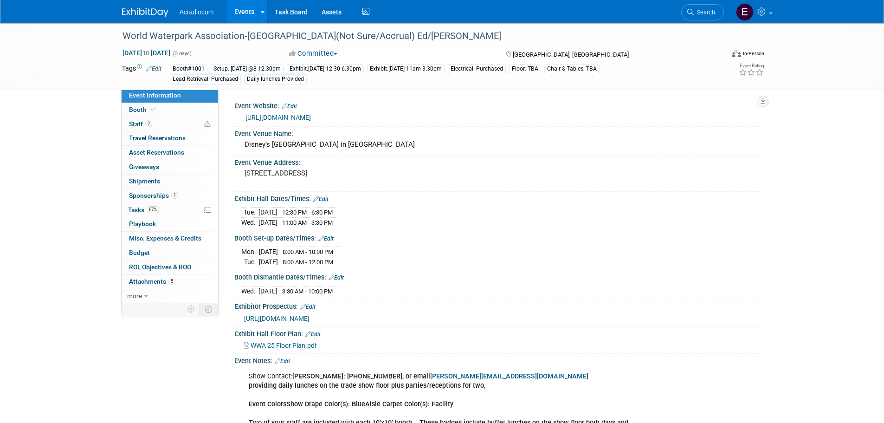
click at [311, 117] on link "[URL][DOMAIN_NAME]" at bounding box center [278, 117] width 65 height 7
click at [541, 72] on div "Floor: TBA" at bounding box center [525, 69] width 32 height 10
click at [541, 69] on div "Floor: TBA" at bounding box center [525, 69] width 32 height 10
click at [148, 66] on icon at bounding box center [149, 68] width 6 height 6
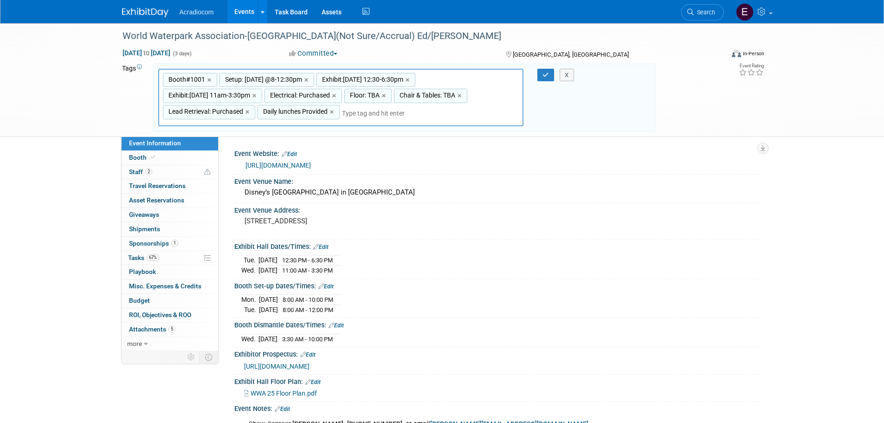
click at [372, 93] on span "Floor: TBA" at bounding box center [364, 95] width 32 height 9
type input "Floor: TBA"
click at [372, 93] on span "Floor: TBA" at bounding box center [364, 95] width 32 height 9
type input "Floor: TBA"
click at [387, 97] on input "Floor: TBA" at bounding box center [381, 96] width 74 height 9
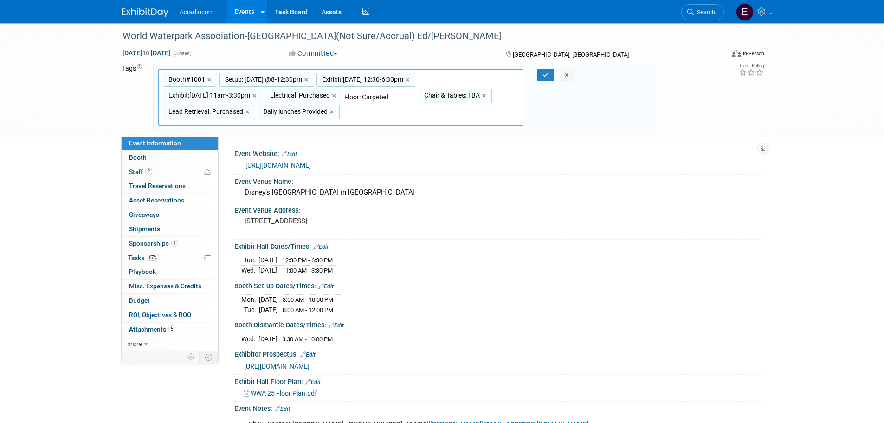
type input "Floor: Carpeted"
type input "Booth#1001, Setup: [DATE] @8-12:30pm, Exhibit:[DATE] 12:30-6:30pm, Exhibit:[DAT…"
click at [551, 73] on div "X" at bounding box center [571, 75] width 42 height 13
click at [545, 71] on button "button" at bounding box center [546, 75] width 17 height 13
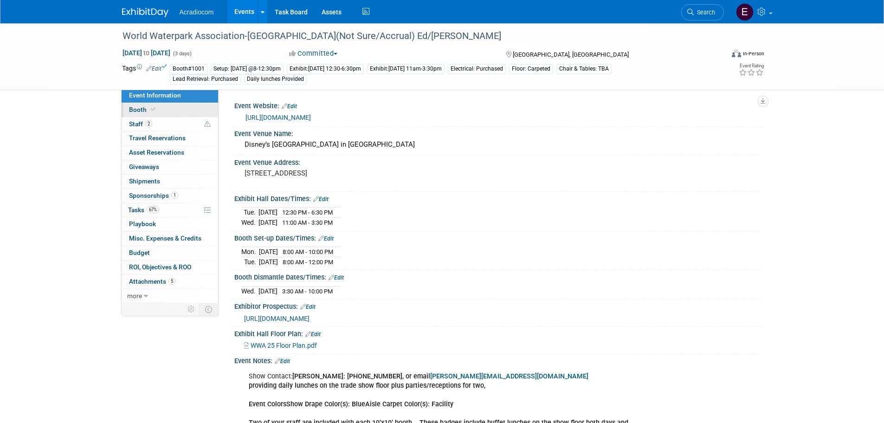
click at [160, 111] on link "Booth" at bounding box center [170, 110] width 97 height 14
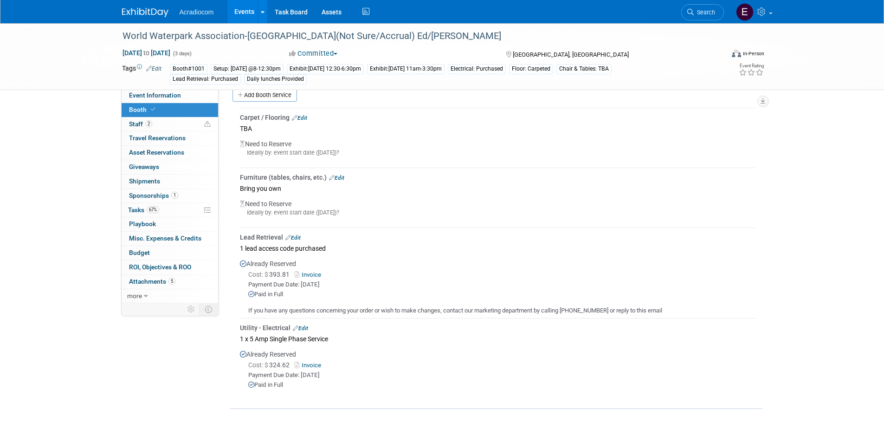
scroll to position [271, 0]
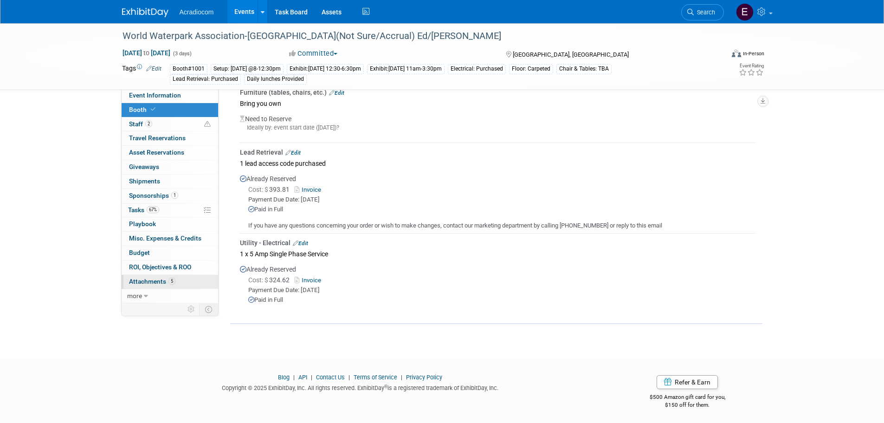
click at [179, 276] on link "5 Attachments 5" at bounding box center [170, 282] width 97 height 14
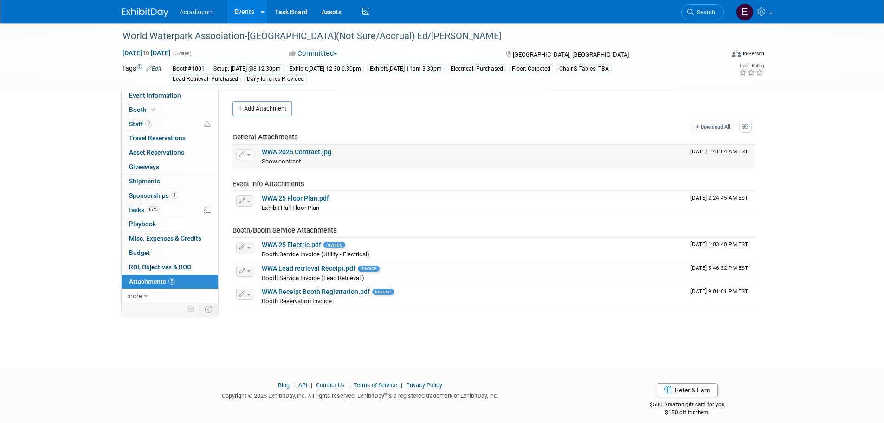
click at [296, 152] on link "WWA 2025 Contract.jpg" at bounding box center [297, 151] width 70 height 7
click at [144, 293] on icon at bounding box center [146, 296] width 4 height 6
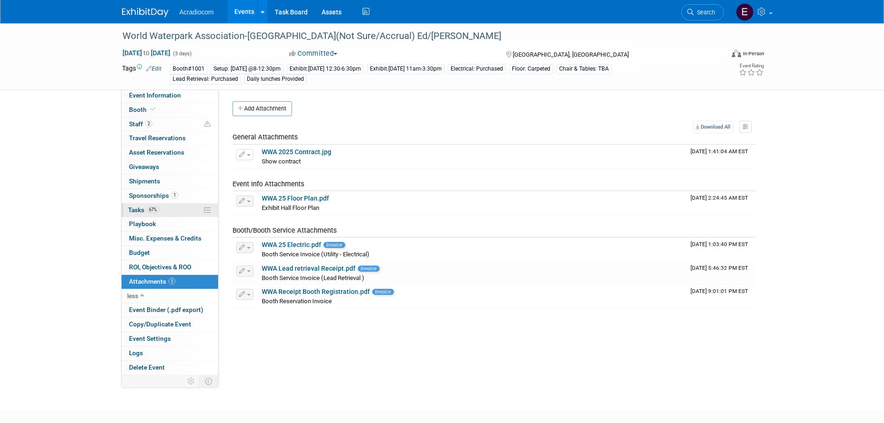
click at [157, 211] on span "67%" at bounding box center [153, 209] width 13 height 7
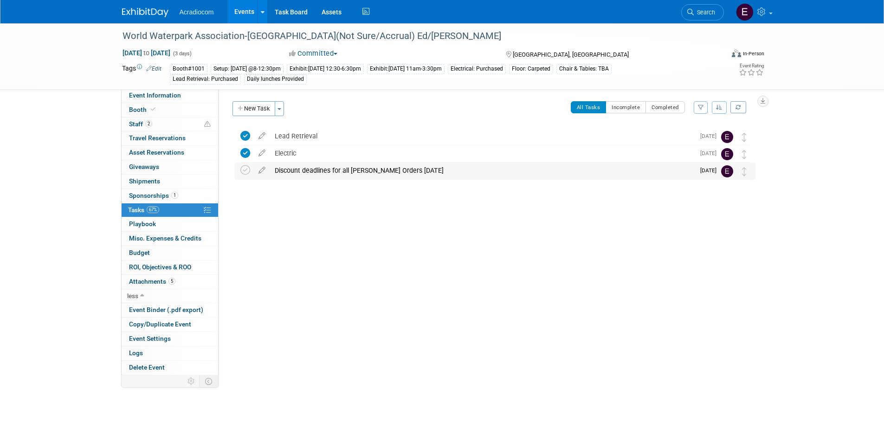
click at [330, 167] on div "Discount deadlines for all [PERSON_NAME] Orders [DATE]" at bounding box center [482, 170] width 425 height 16
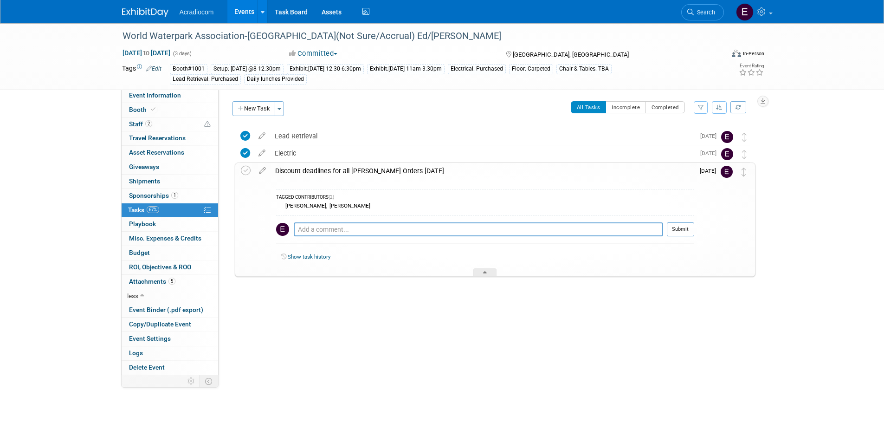
click at [330, 167] on div "Discount deadlines for all [PERSON_NAME] Orders [DATE]" at bounding box center [483, 171] width 424 height 16
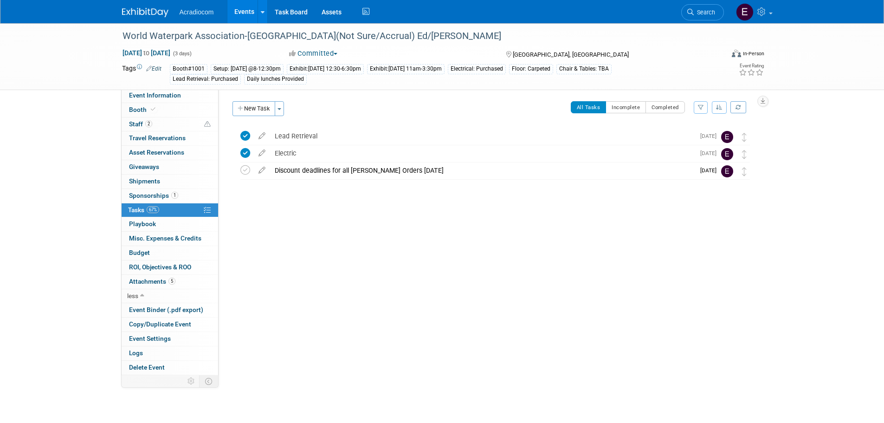
click at [149, 68] on icon at bounding box center [149, 68] width 6 height 6
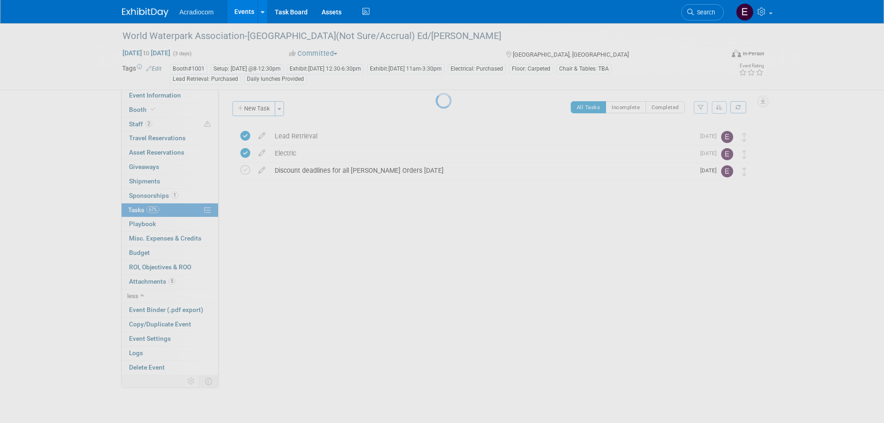
click at [436, 68] on div at bounding box center [442, 211] width 13 height 423
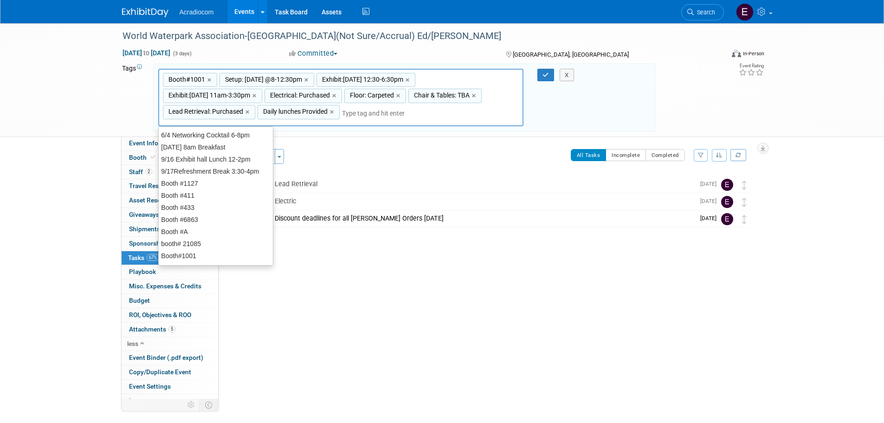
click at [444, 94] on span "Chair & Tables: TBA" at bounding box center [441, 95] width 58 height 9
type input "Chair & Tables: TBA"
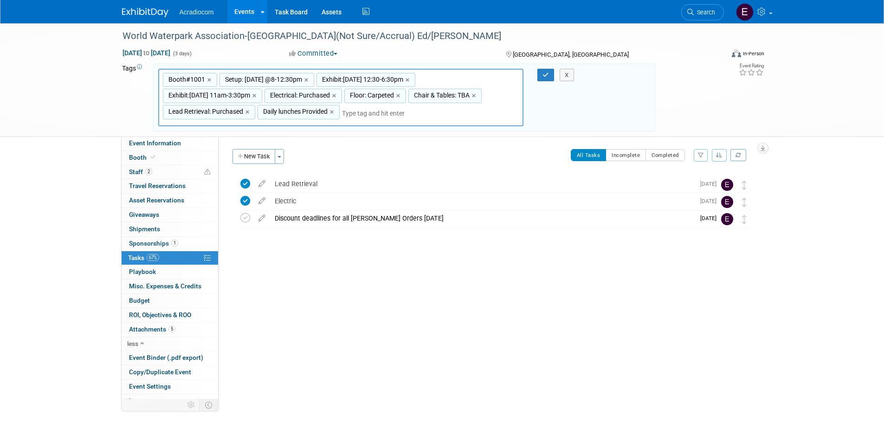
click at [444, 94] on span "Chair & Tables: TBA" at bounding box center [441, 95] width 58 height 9
type input "Chair & Tables: TBA"
click at [476, 102] on input "Chair & Tables: TBA" at bounding box center [445, 96] width 74 height 9
type input "Chair & Tables:"
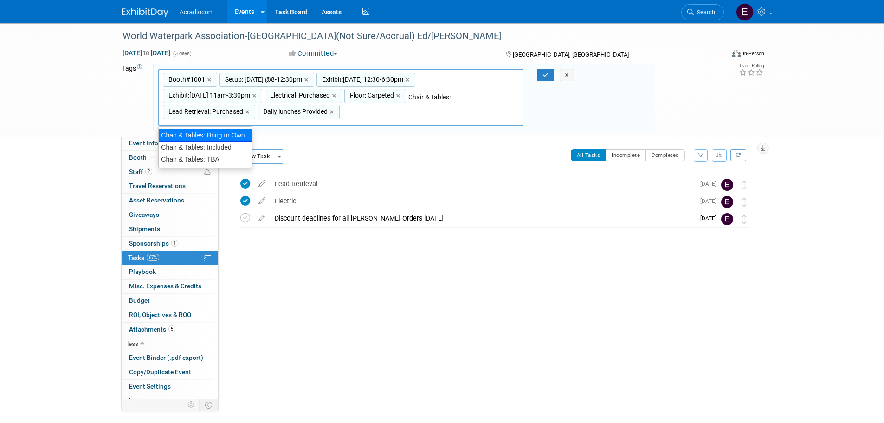
click at [233, 133] on div "Chair & Tables: Bring ur Own" at bounding box center [205, 135] width 94 height 13
type input "Booth#1001, Setup: [DATE] @8-12:30pm, Exhibit:[DATE] 12:30-6:30pm, Exhibit:[DAT…"
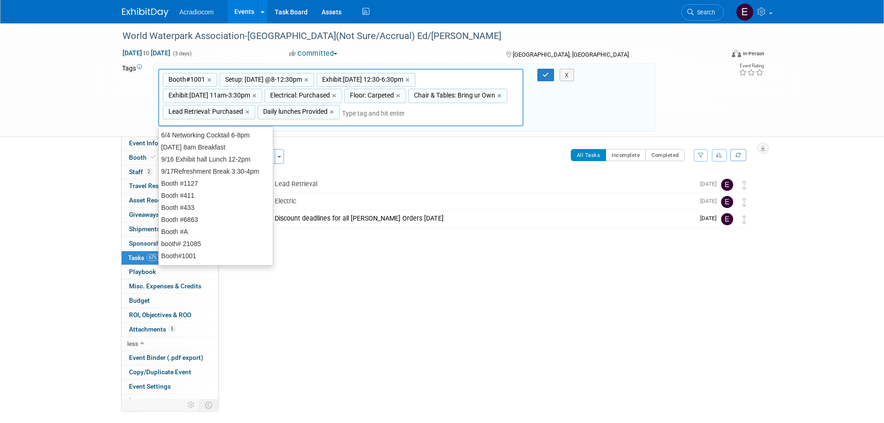
click at [416, 113] on input "text" at bounding box center [379, 113] width 74 height 9
click at [548, 75] on icon "button" at bounding box center [546, 75] width 6 height 6
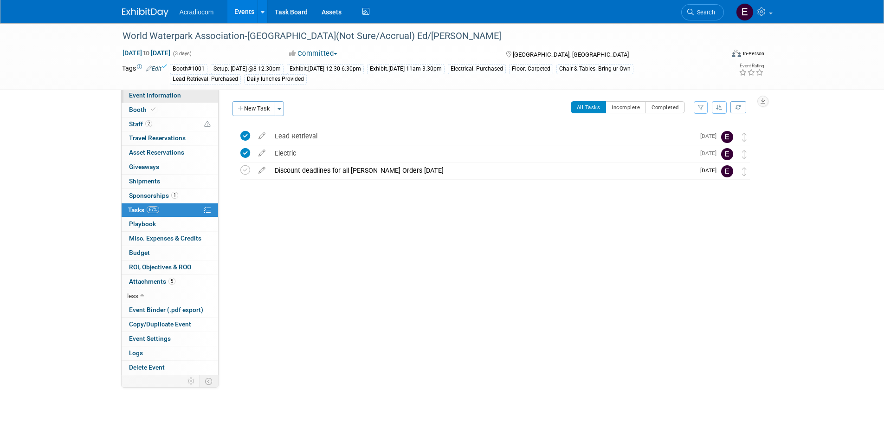
click at [181, 95] on link "Event Information" at bounding box center [170, 96] width 97 height 14
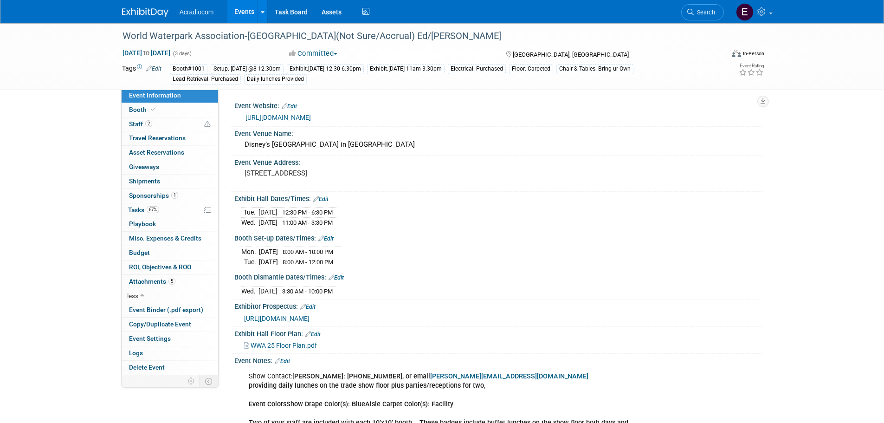
click at [155, 67] on link "Edit" at bounding box center [153, 68] width 15 height 6
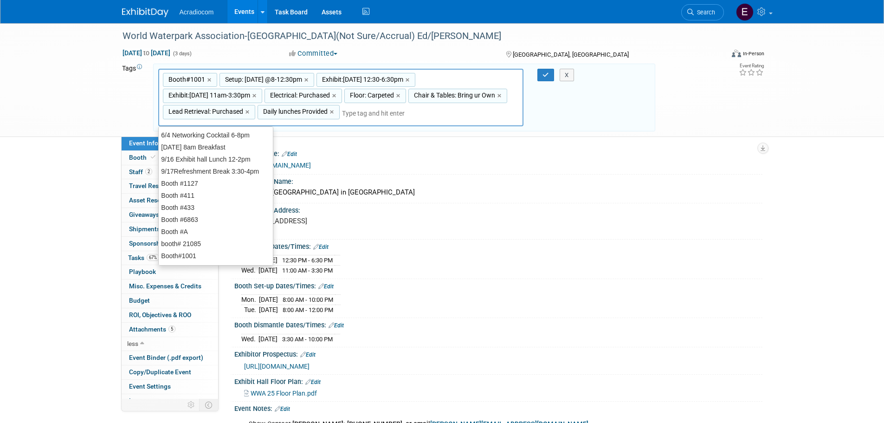
click at [464, 107] on div "Booth#1001,Setup: [DATE] @8-12:30pm,Exhibit:[DATE] 12:30-6:30pm,Exhibit:[DATE] …" at bounding box center [341, 98] width 366 height 58
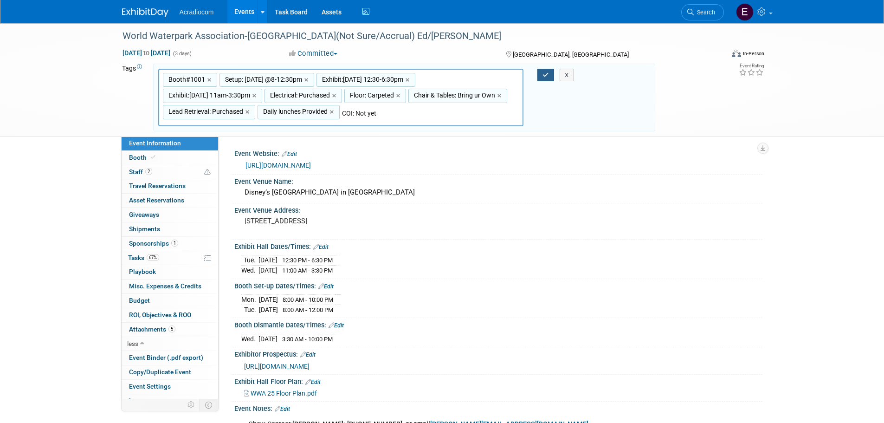
type input "COI: Not yet"
click at [544, 70] on button "button" at bounding box center [546, 75] width 17 height 13
type input "Booth#1001,Setup: [DATE] @8-12:30pm,Exhibit:[DATE] 12:30-6:30pm,Exhibit:[DATE] …"
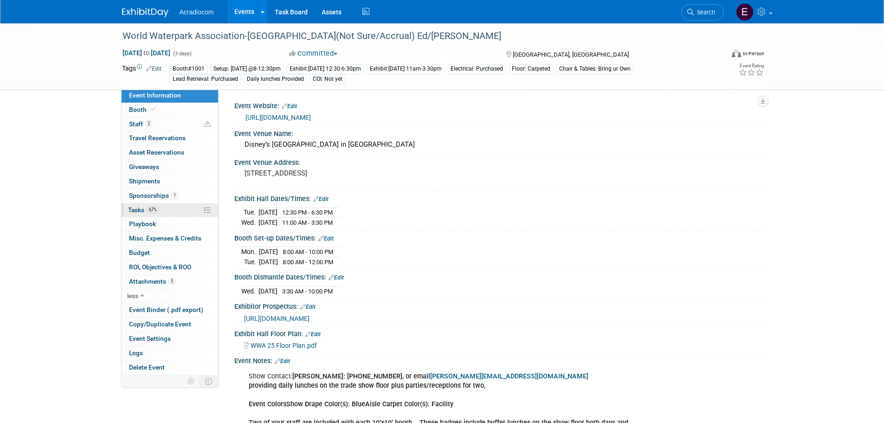
click at [157, 213] on span "67%" at bounding box center [153, 209] width 13 height 7
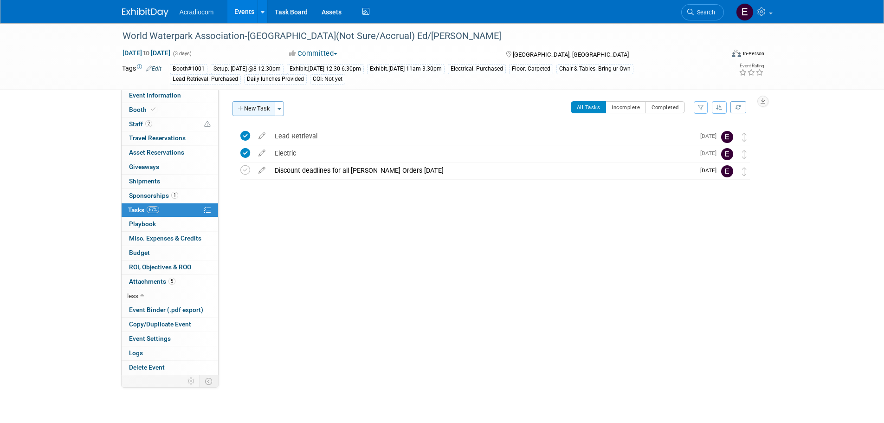
click at [257, 110] on button "New Task" at bounding box center [254, 108] width 43 height 15
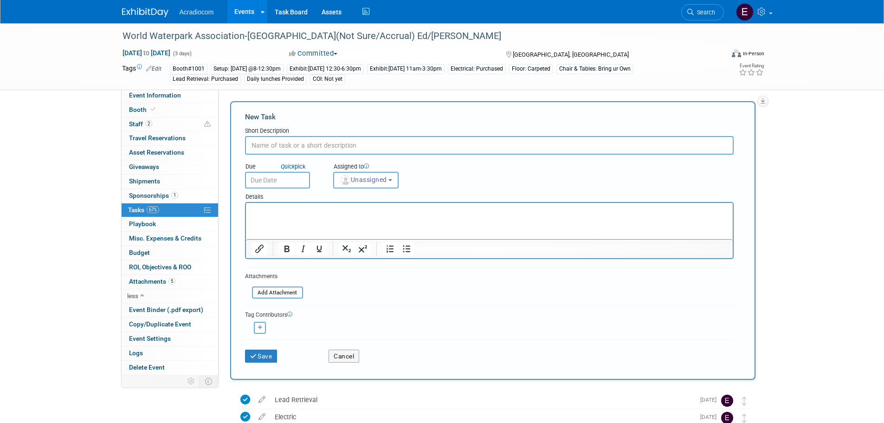
click at [301, 149] on input "text" at bounding box center [489, 145] width 489 height 19
type input "COI Due"
click at [277, 177] on input "text" at bounding box center [277, 180] width 65 height 17
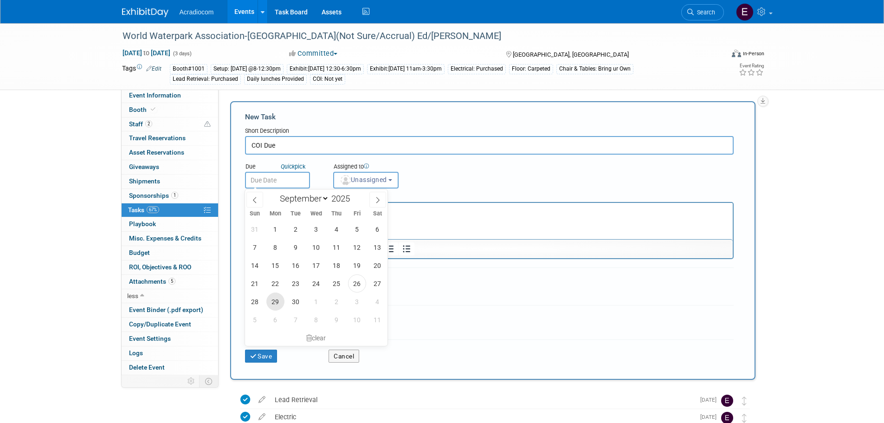
click at [277, 298] on span "29" at bounding box center [275, 301] width 18 height 18
type input "[DATE]"
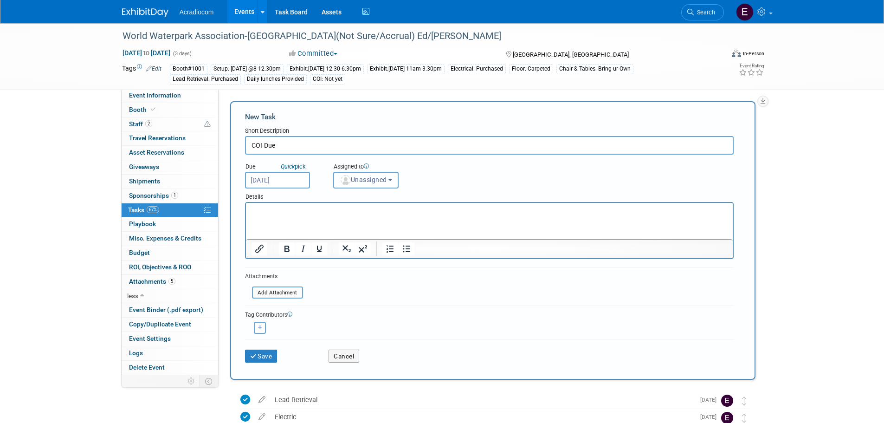
click at [372, 177] on span "Unassigned" at bounding box center [363, 179] width 47 height 7
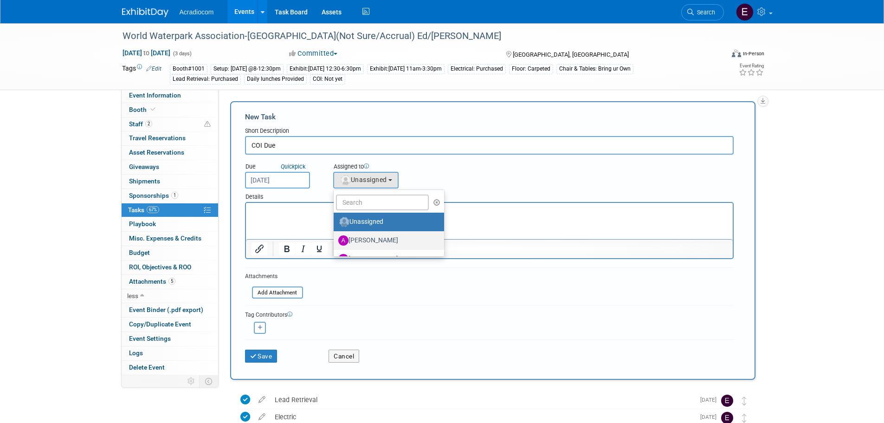
scroll to position [46, 0]
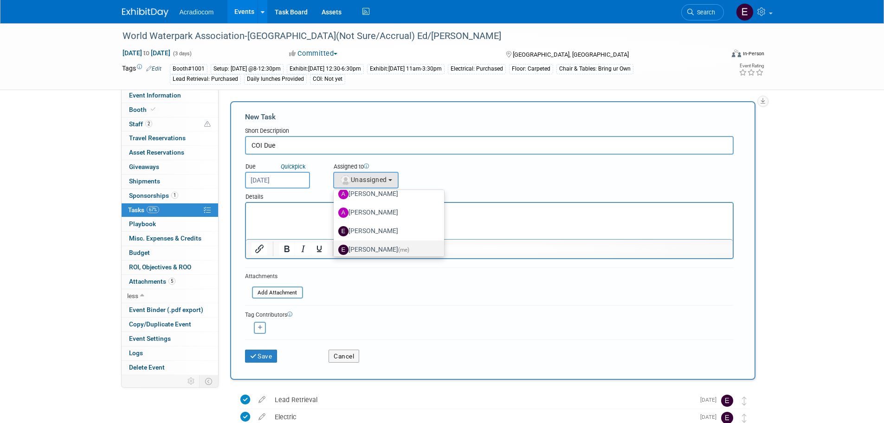
click at [374, 247] on label "[PERSON_NAME] (me)" at bounding box center [386, 249] width 97 height 15
click at [335, 247] on input "[PERSON_NAME] (me)" at bounding box center [332, 249] width 6 height 6
select select "c1932504-55f6-44c3-81d7-d85bb0d41d46"
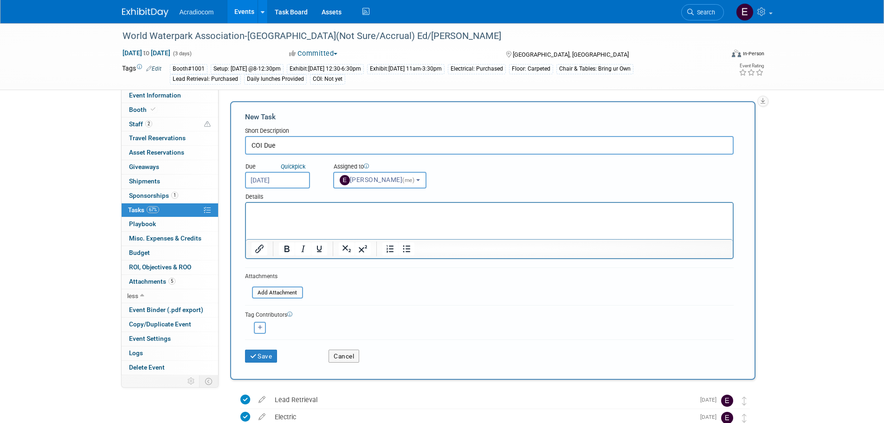
click at [262, 325] on icon "button" at bounding box center [260, 327] width 5 height 5
select select
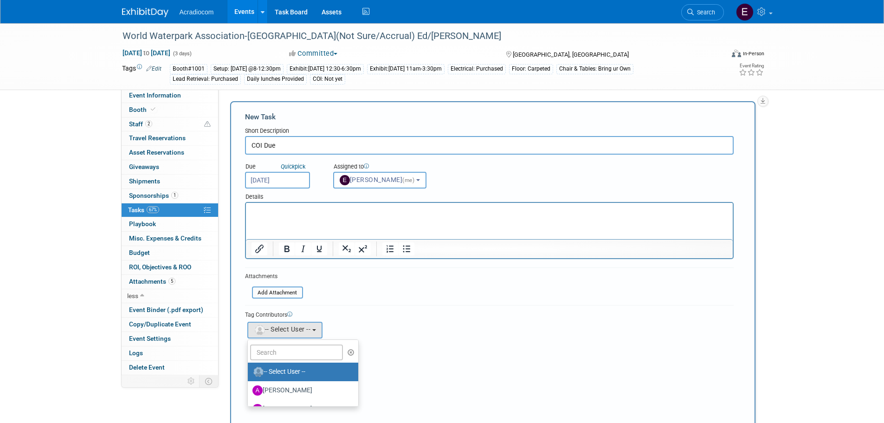
click at [342, 216] on html at bounding box center [489, 209] width 487 height 13
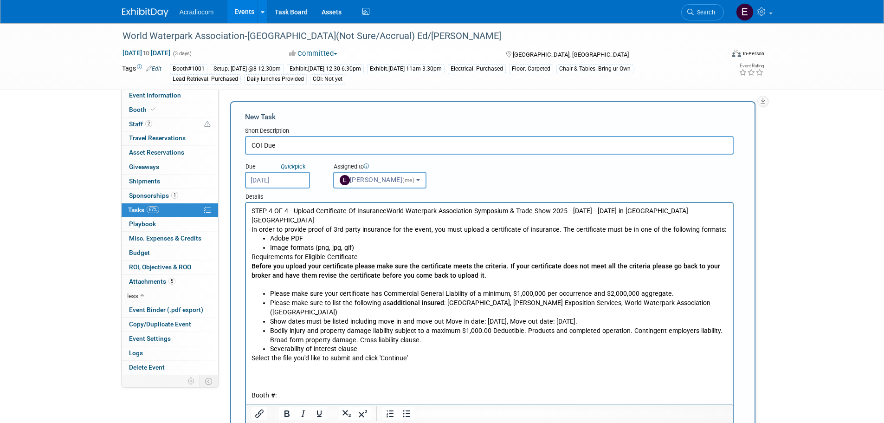
scroll to position [93, 0]
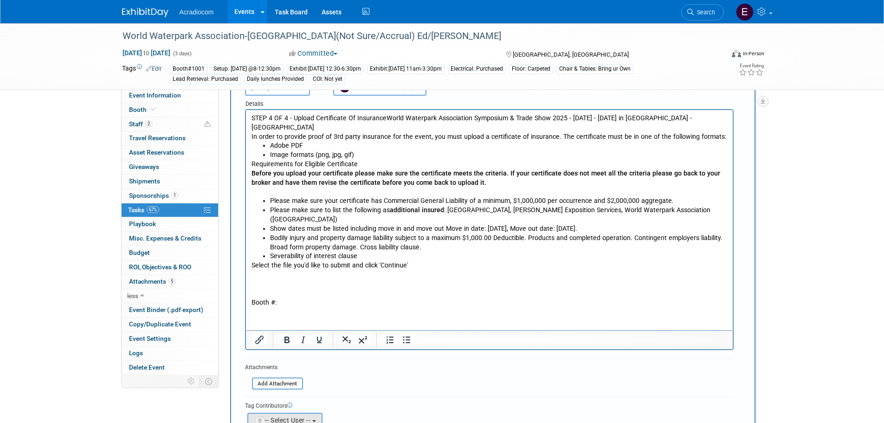
click at [295, 298] on p "Select the file you'd like to submit and click 'Continue' Booth #:" at bounding box center [489, 284] width 476 height 46
click at [466, 263] on p "Select the file you'd like to submit and click 'Continue' Booth #: 1001" at bounding box center [489, 284] width 476 height 46
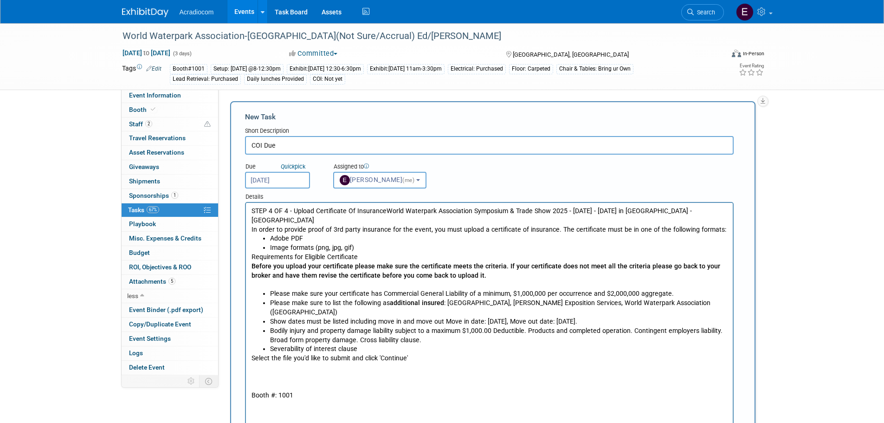
scroll to position [139, 0]
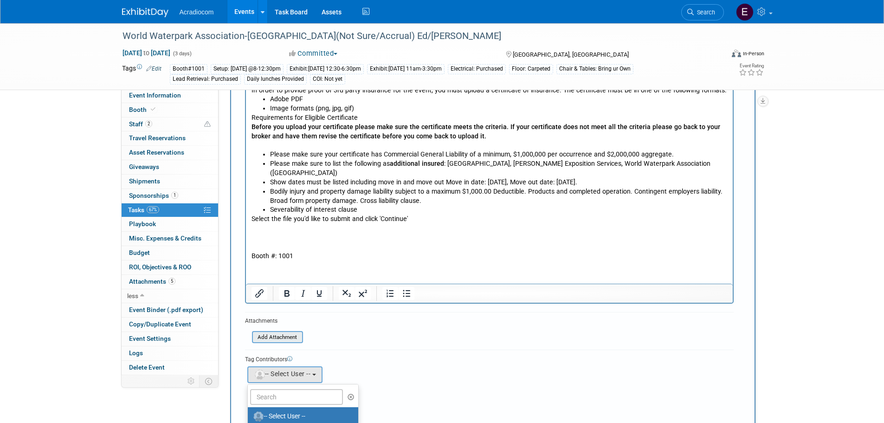
click at [292, 337] on input "file" at bounding box center [247, 337] width 110 height 11
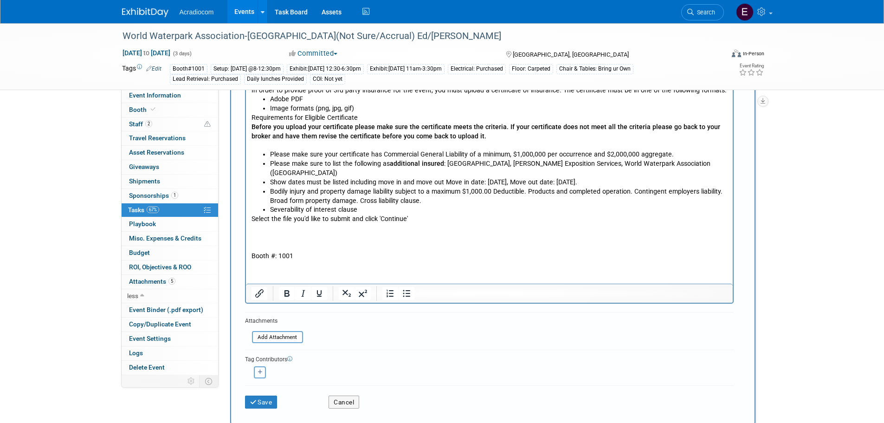
click at [258, 374] on icon "button" at bounding box center [260, 371] width 5 height 5
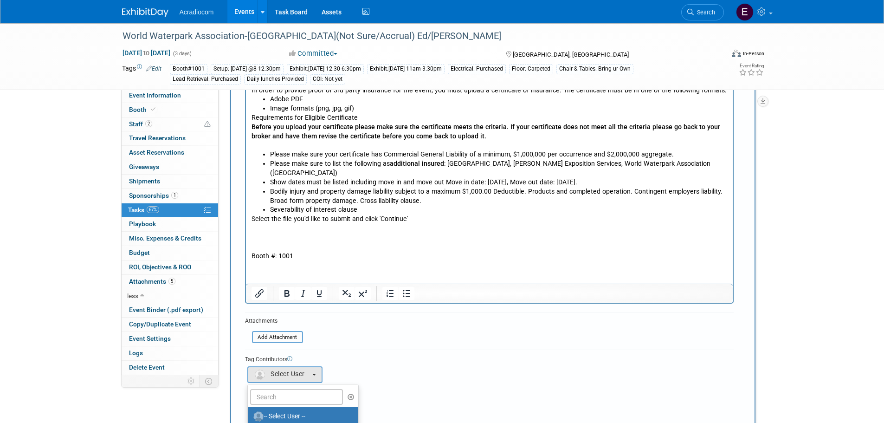
scroll to position [46, 0]
click at [294, 410] on label "[PERSON_NAME]" at bounding box center [301, 407] width 97 height 15
click at [249, 409] on input "[PERSON_NAME]" at bounding box center [246, 406] width 6 height 6
click at [293, 373] on icon "button" at bounding box center [295, 371] width 5 height 5
select select
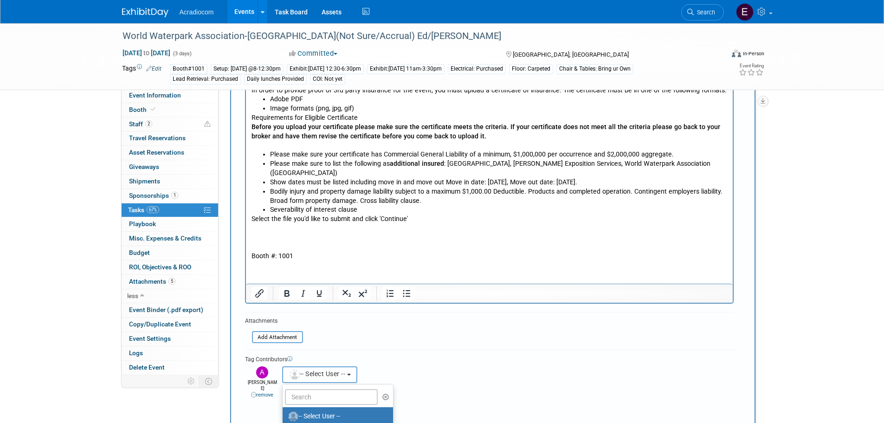
scroll to position [186, 0]
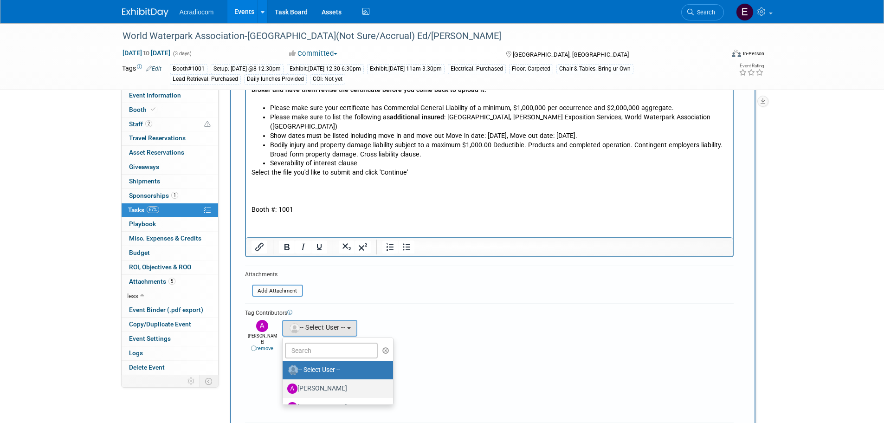
click at [360, 385] on label "[PERSON_NAME]" at bounding box center [335, 388] width 97 height 15
click at [284, 385] on input "[PERSON_NAME]" at bounding box center [281, 387] width 6 height 6
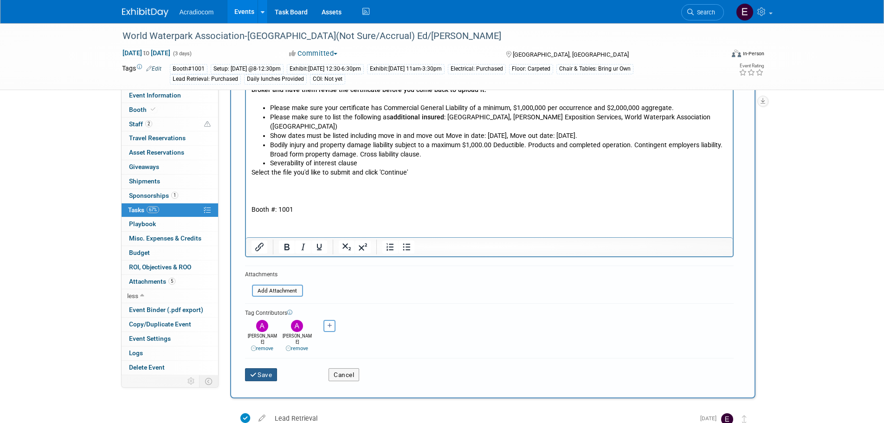
click at [272, 374] on button "Save" at bounding box center [261, 374] width 32 height 13
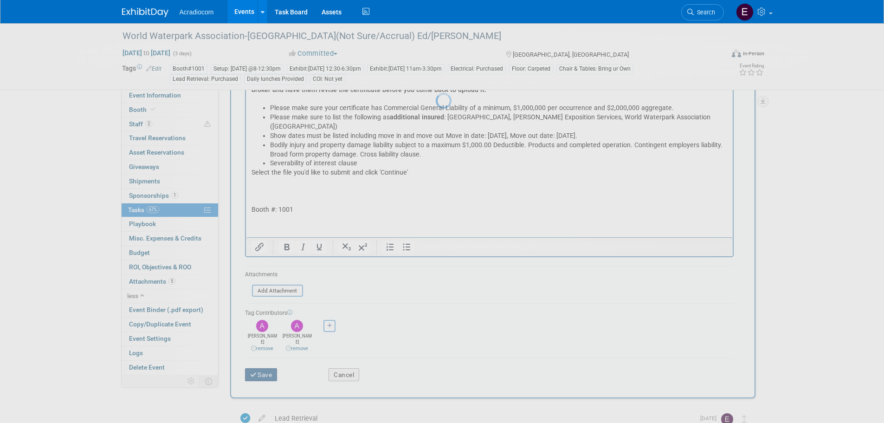
scroll to position [0, 0]
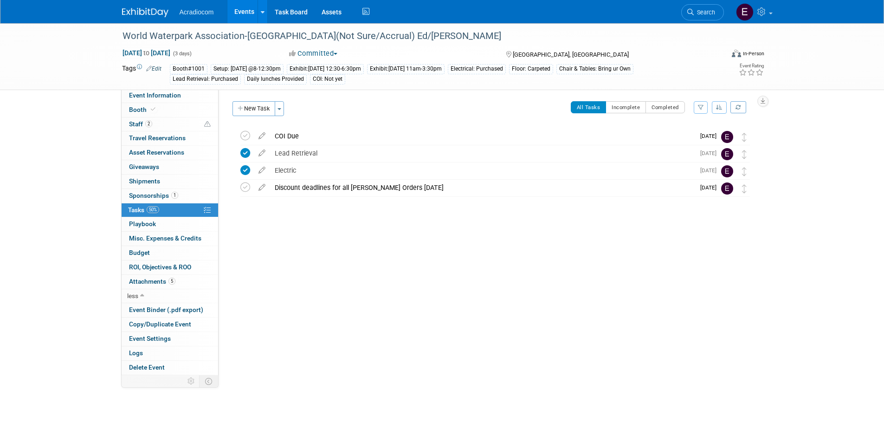
click at [717, 134] on span "[DATE]" at bounding box center [710, 136] width 21 height 6
click at [261, 135] on icon at bounding box center [262, 134] width 16 height 12
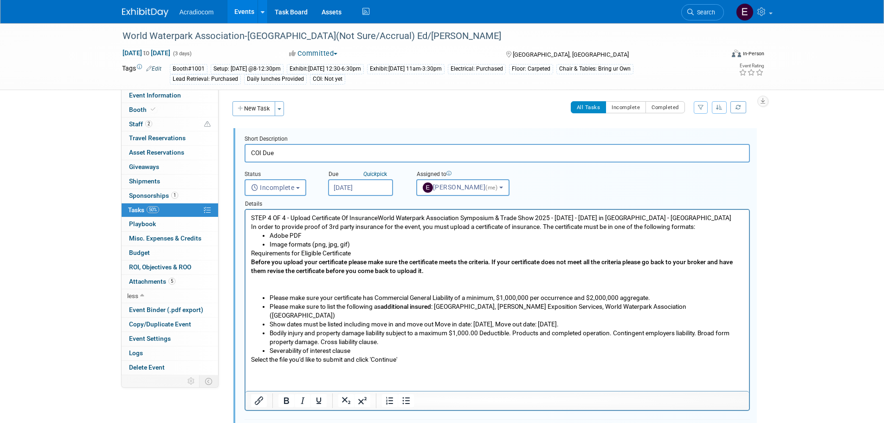
click at [356, 185] on input "[DATE]" at bounding box center [360, 187] width 65 height 17
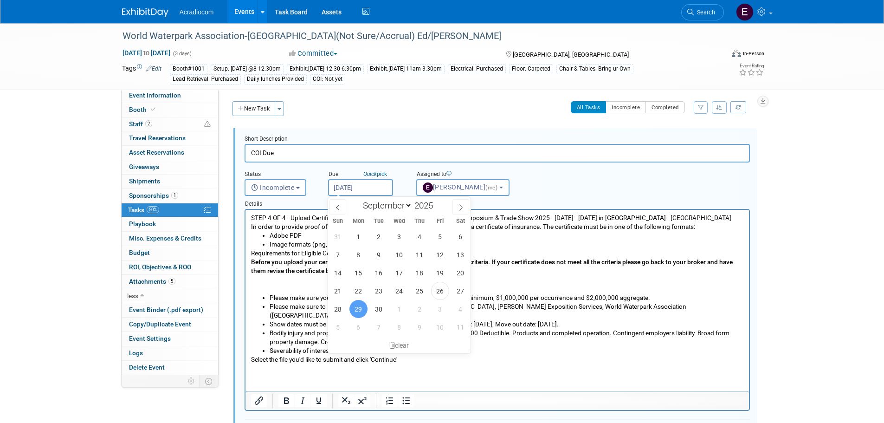
click at [357, 309] on span "29" at bounding box center [359, 309] width 18 height 18
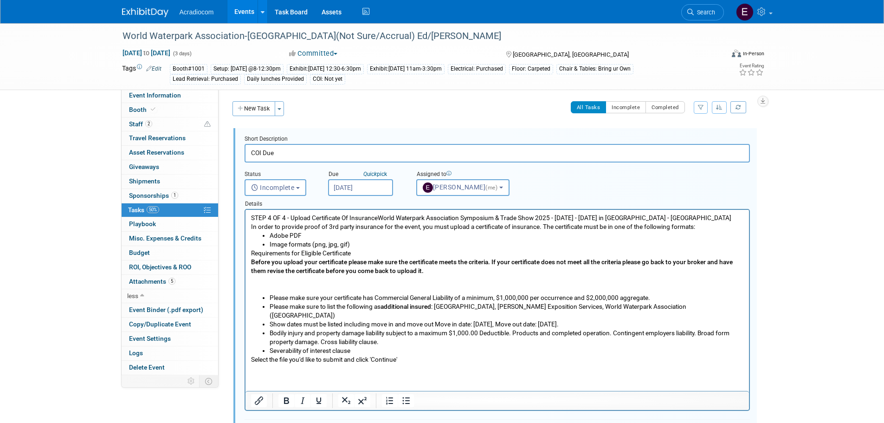
scroll to position [139, 0]
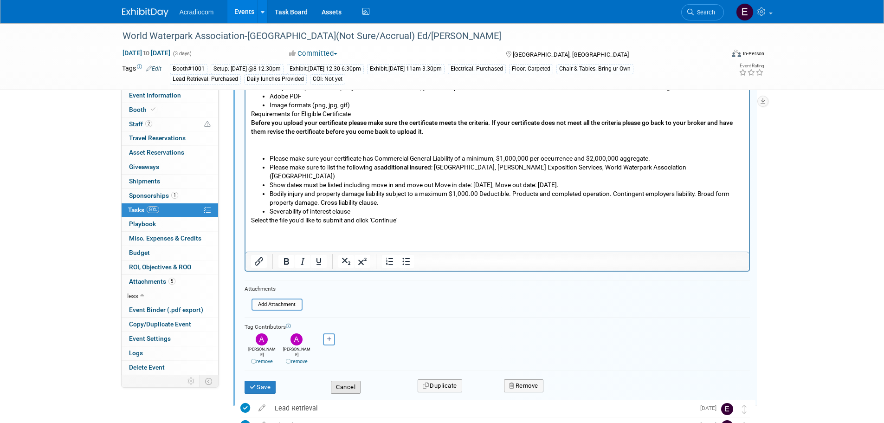
click at [339, 381] on button "Cancel" at bounding box center [346, 387] width 30 height 13
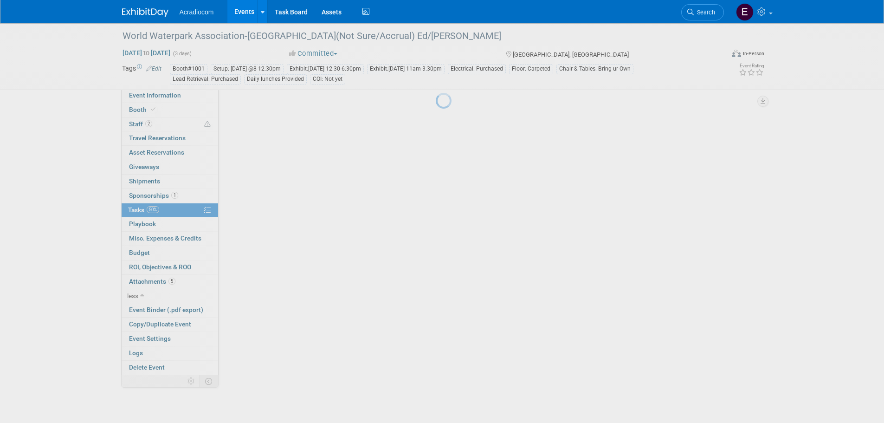
scroll to position [0, 0]
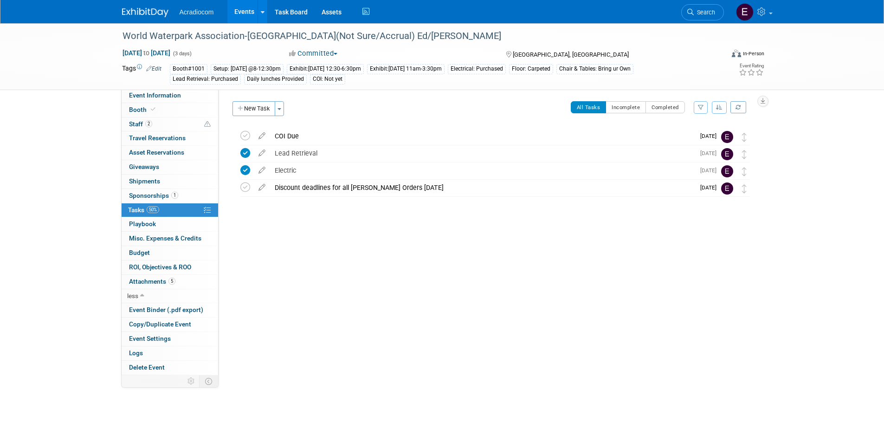
click at [513, 77] on div "Booth#1001 Setup: [DATE] @8-12:30pm Exhibit:[DATE] 12:30-6:30pm Exhibit:[DATE] …" at bounding box center [413, 74] width 486 height 20
click at [150, 70] on icon at bounding box center [149, 68] width 6 height 6
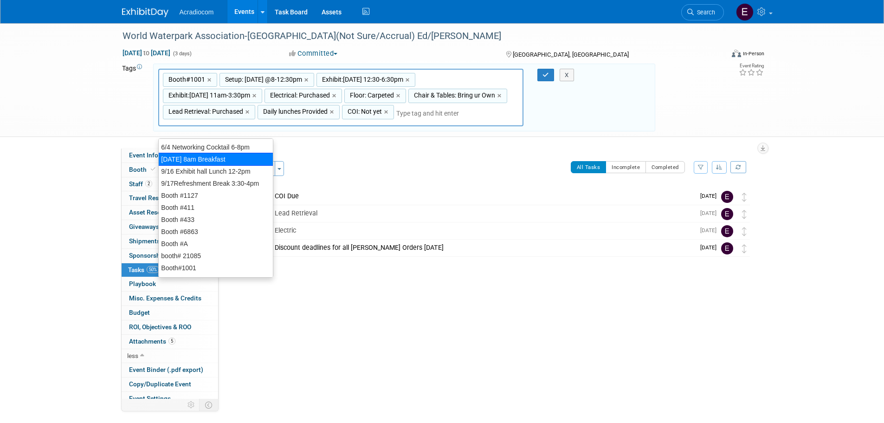
click at [279, 127] on div "Booth#1001,Setup: [DATE] @8-12:30pm,Exhibit:[DATE] 12:30-6:30pm,Exhibit:[DATE] …" at bounding box center [341, 98] width 366 height 58
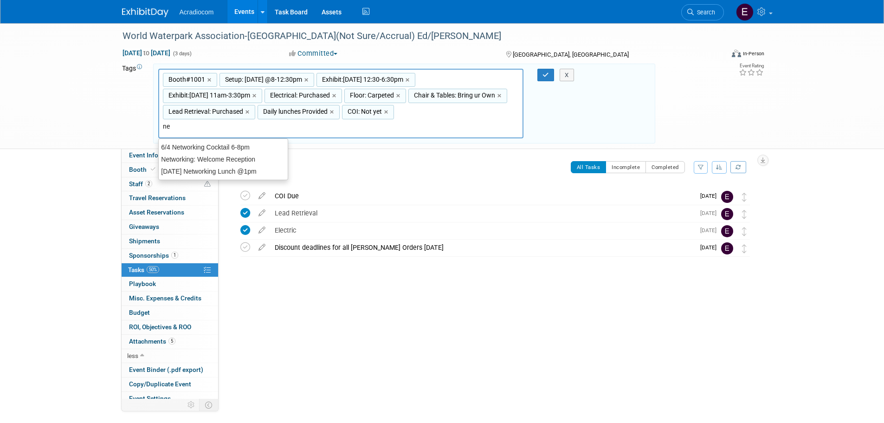
type input "n"
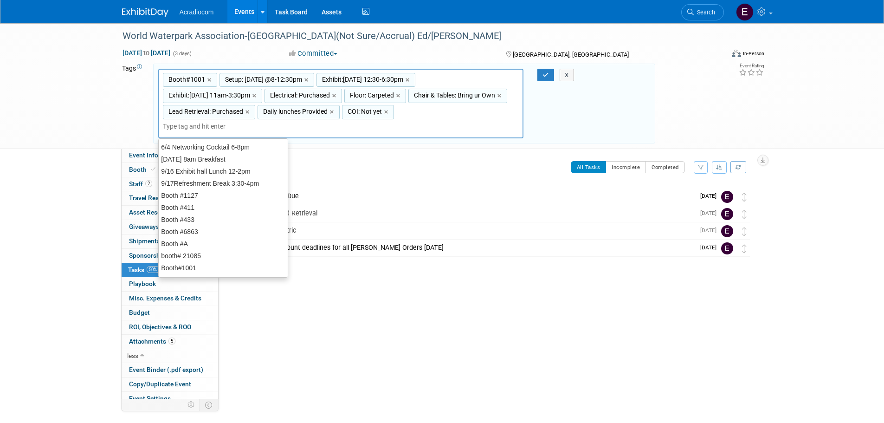
type input "M"
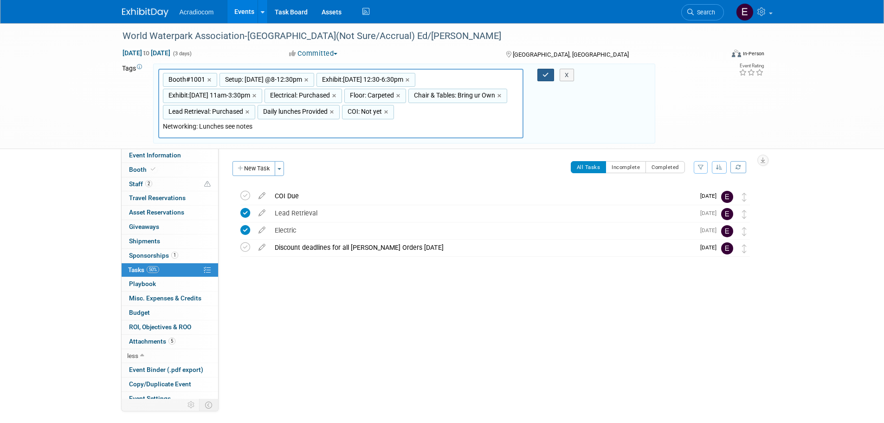
type input "Networking: Lunches see notes"
click at [548, 73] on icon "button" at bounding box center [546, 75] width 6 height 6
type input "Booth#1001,Setup: [DATE] @8-12:30pm,Exhibit:[DATE] 12:30-6:30pm,Exhibit:[DATE] …"
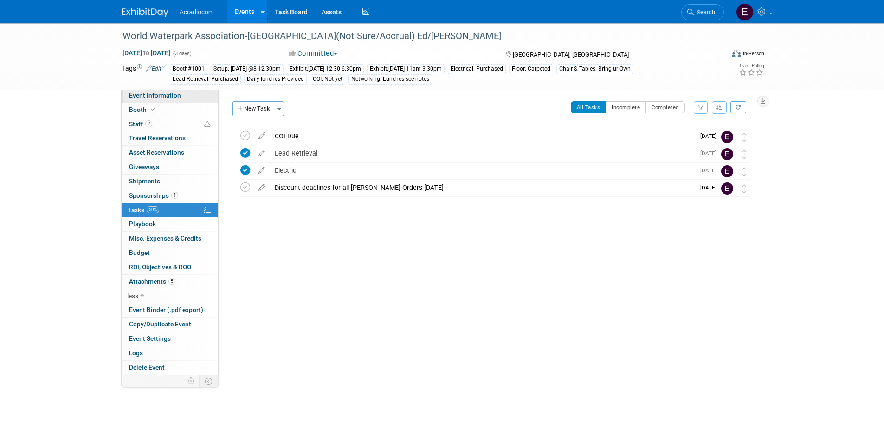
click at [147, 101] on link "Event Information" at bounding box center [170, 96] width 97 height 14
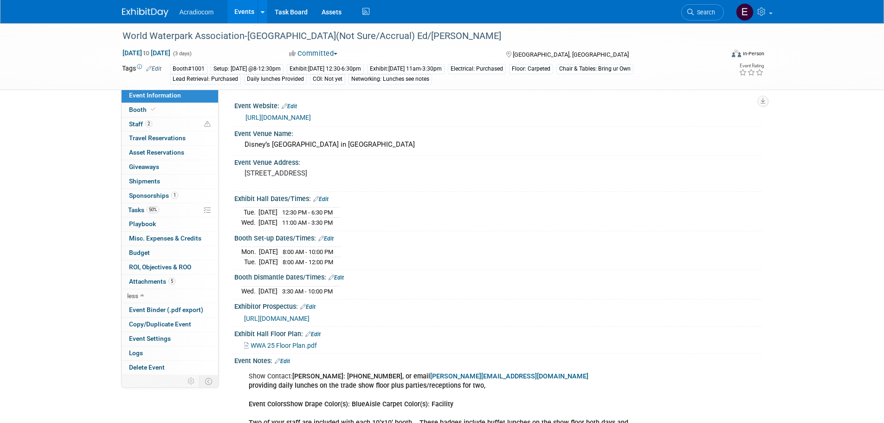
scroll to position [96, 0]
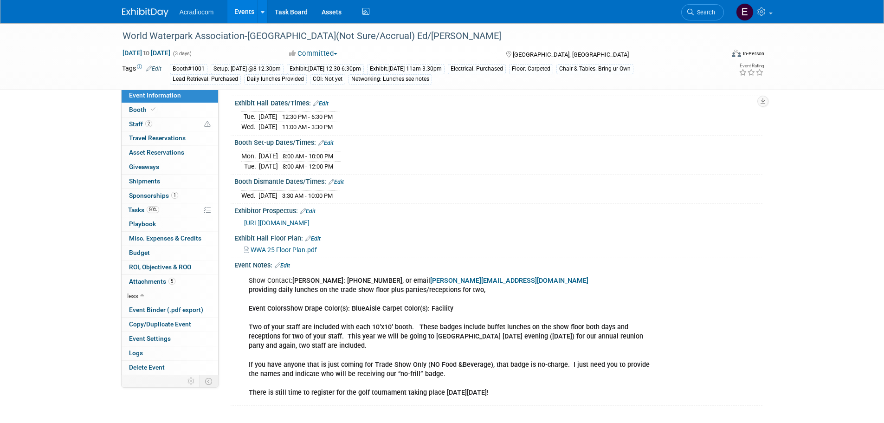
click at [513, 376] on div "Show Contact: [PERSON_NAME]: [PHONE_NUMBER], or email [PERSON_NAME][EMAIL_ADDRE…" at bounding box center [451, 337] width 418 height 130
click at [518, 393] on div "Show Contact: [PERSON_NAME]: [PHONE_NUMBER], or email [PERSON_NAME][EMAIL_ADDRE…" at bounding box center [451, 337] width 418 height 130
click at [489, 393] on b "There is still time to register for the golf tournament taking place [DATE][DAT…" at bounding box center [369, 393] width 240 height 8
click at [434, 365] on b "If you have anyone that is just coming for Trade Show Only (NO Food &Beverage),…" at bounding box center [449, 369] width 401 height 17
click at [513, 384] on div "Show Contact: [PERSON_NAME]: [PHONE_NUMBER], or email [PERSON_NAME][EMAIL_ADDRE…" at bounding box center [451, 337] width 418 height 130
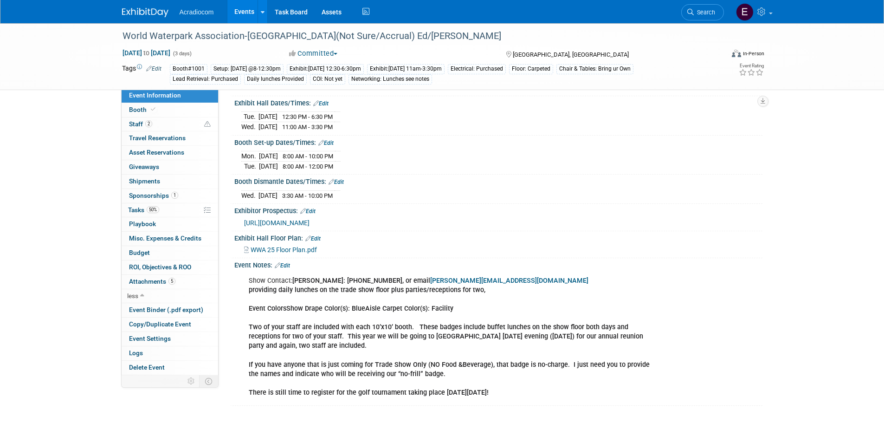
click at [489, 391] on b "There is still time to register for the golf tournament taking place [DATE][DAT…" at bounding box center [369, 393] width 240 height 8
click at [287, 263] on link "Edit" at bounding box center [282, 265] width 15 height 6
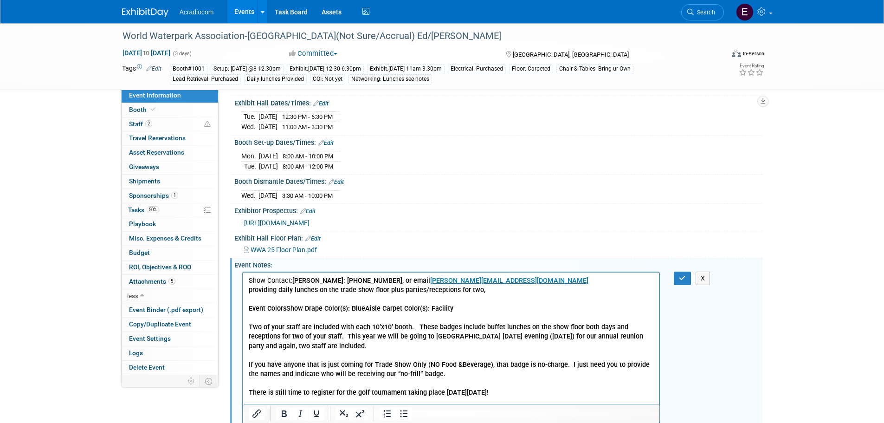
scroll to position [0, 0]
click at [395, 350] on p "Show Contact: [PERSON_NAME]: [PHONE_NUMBER], or email [PERSON_NAME][EMAIL_ADDRE…" at bounding box center [451, 336] width 406 height 121
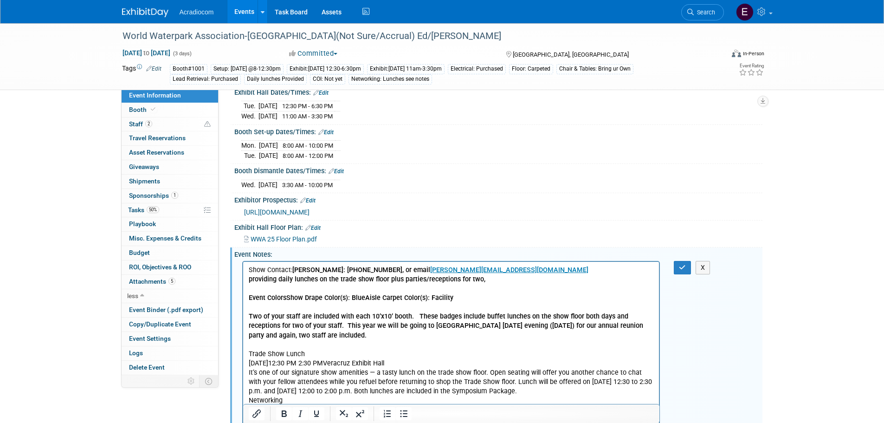
scroll to position [153, 0]
